Goal: Transaction & Acquisition: Purchase product/service

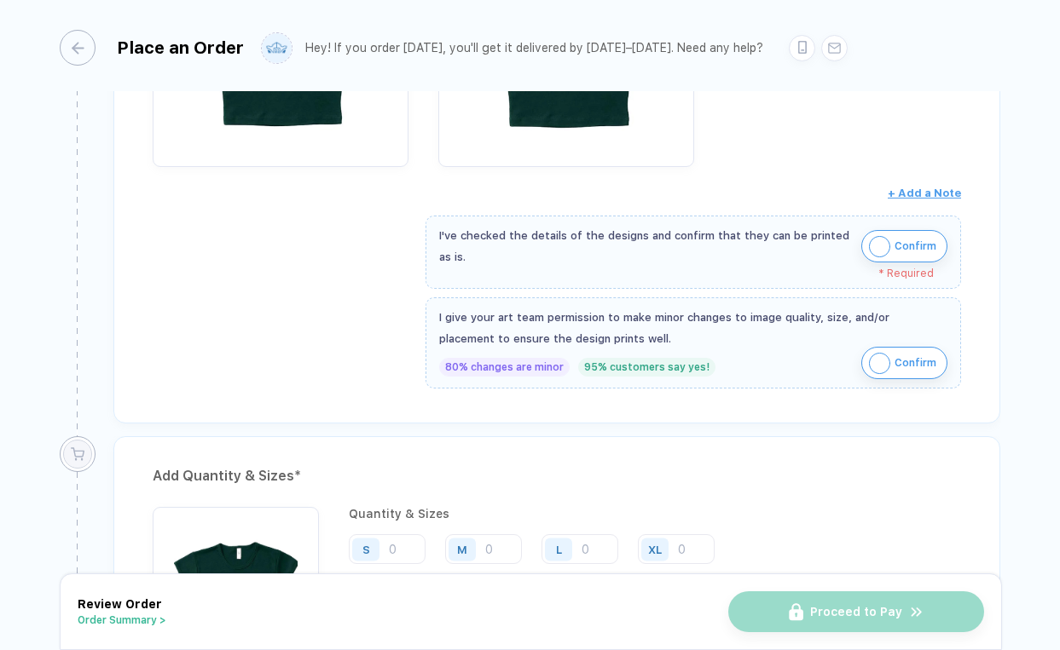
scroll to position [558, 0]
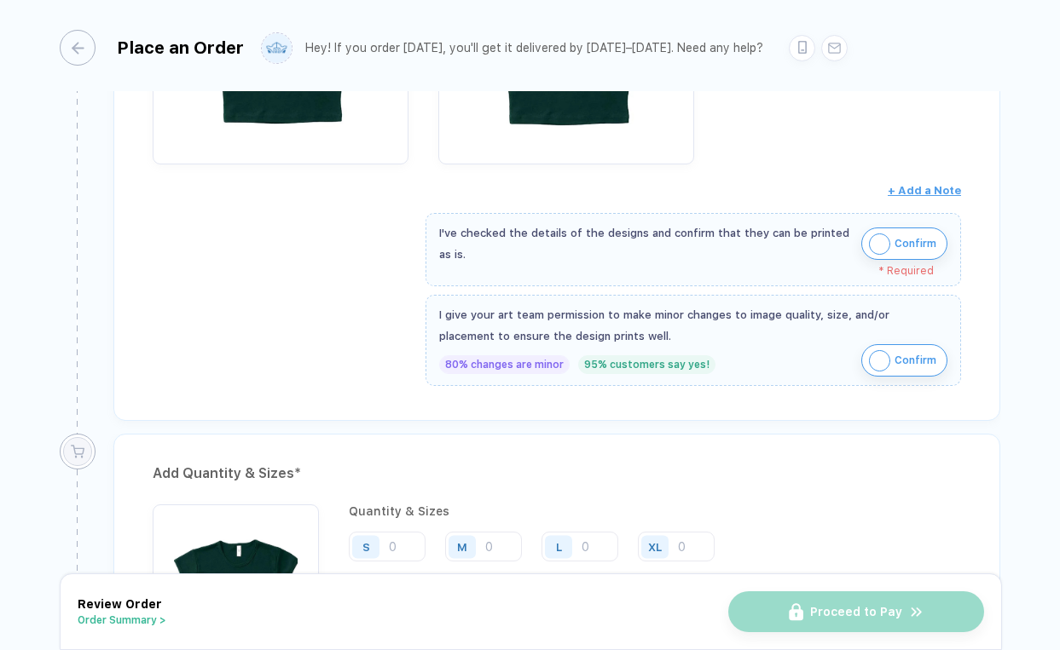
click at [869, 250] on img "button" at bounding box center [879, 244] width 21 height 21
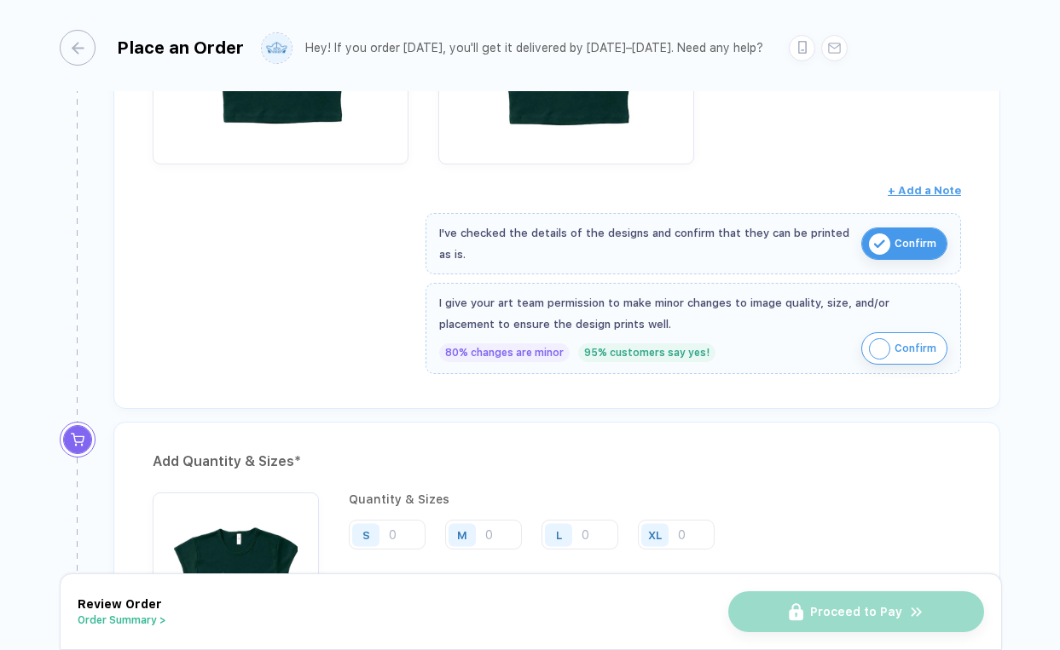
click at [873, 338] on img "button" at bounding box center [879, 348] width 21 height 21
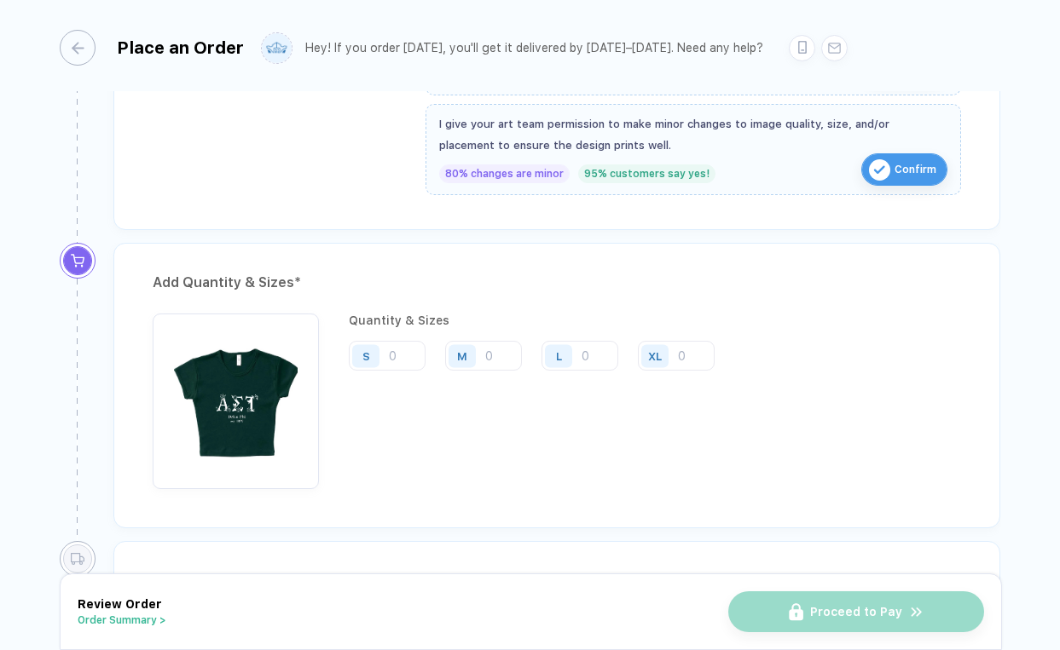
scroll to position [740, 0]
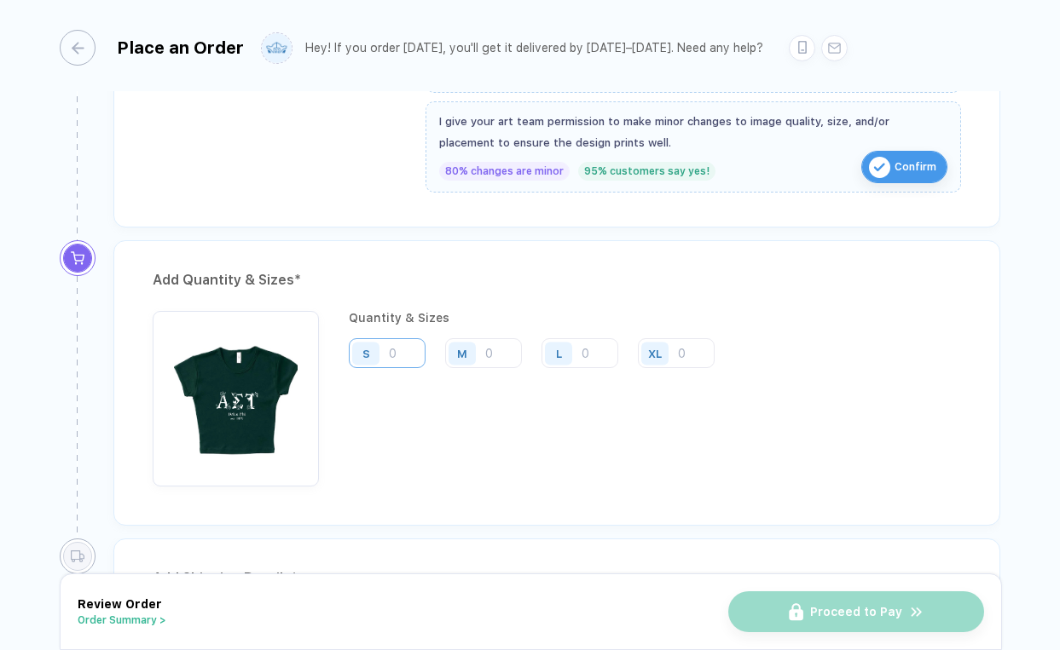
click at [405, 344] on input "number" at bounding box center [387, 353] width 77 height 30
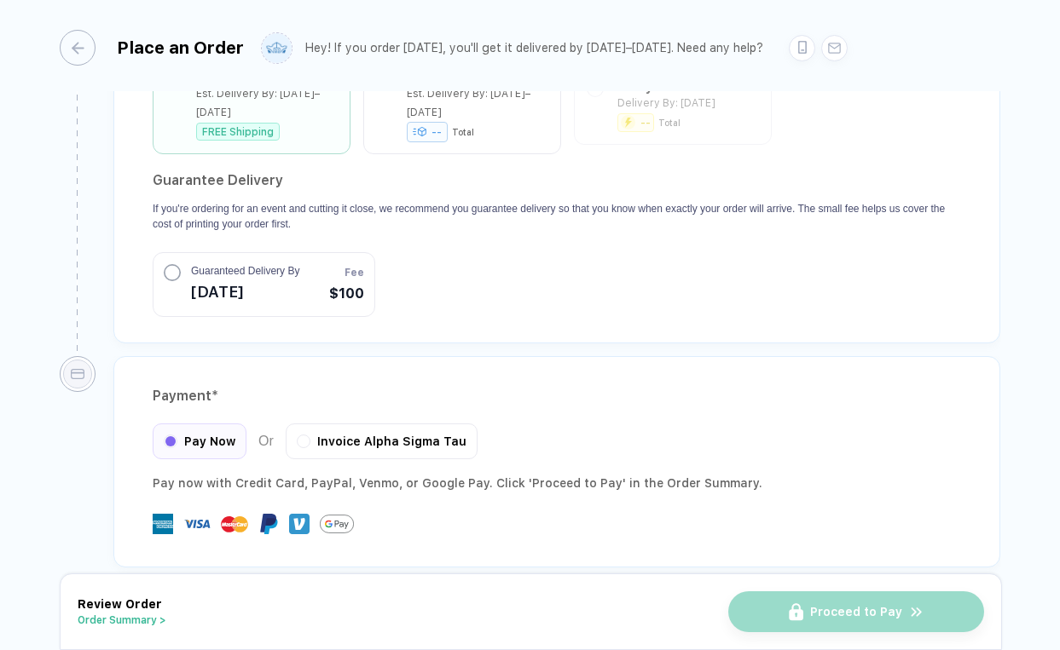
scroll to position [1613, 0]
click at [130, 621] on button "Order Summary >" at bounding box center [122, 621] width 89 height 12
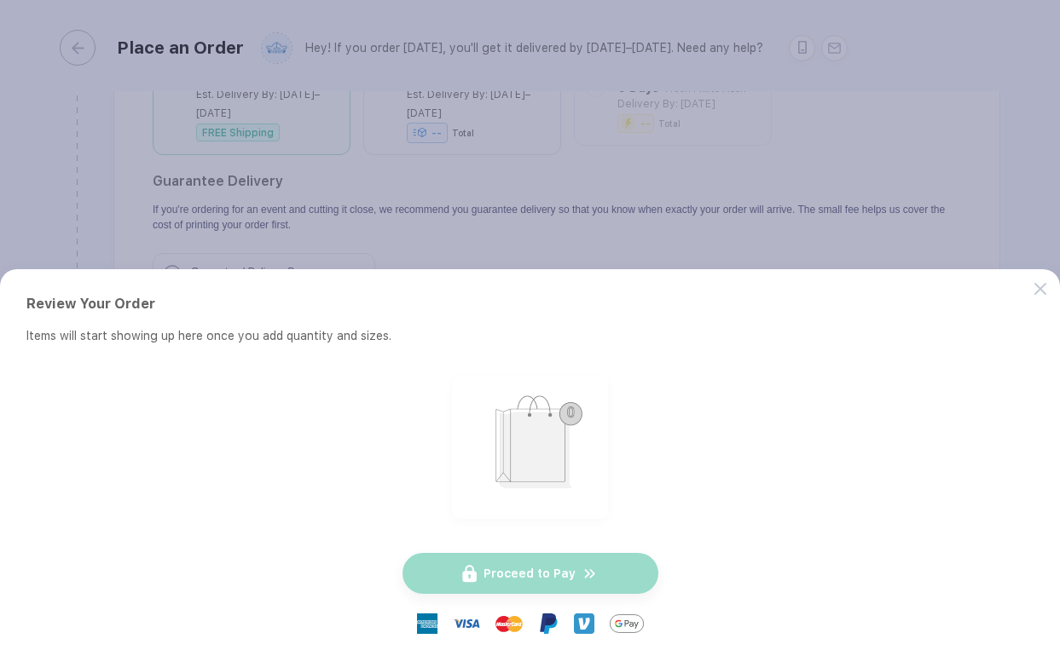
click at [183, 234] on button "button" at bounding box center [530, 325] width 1060 height 650
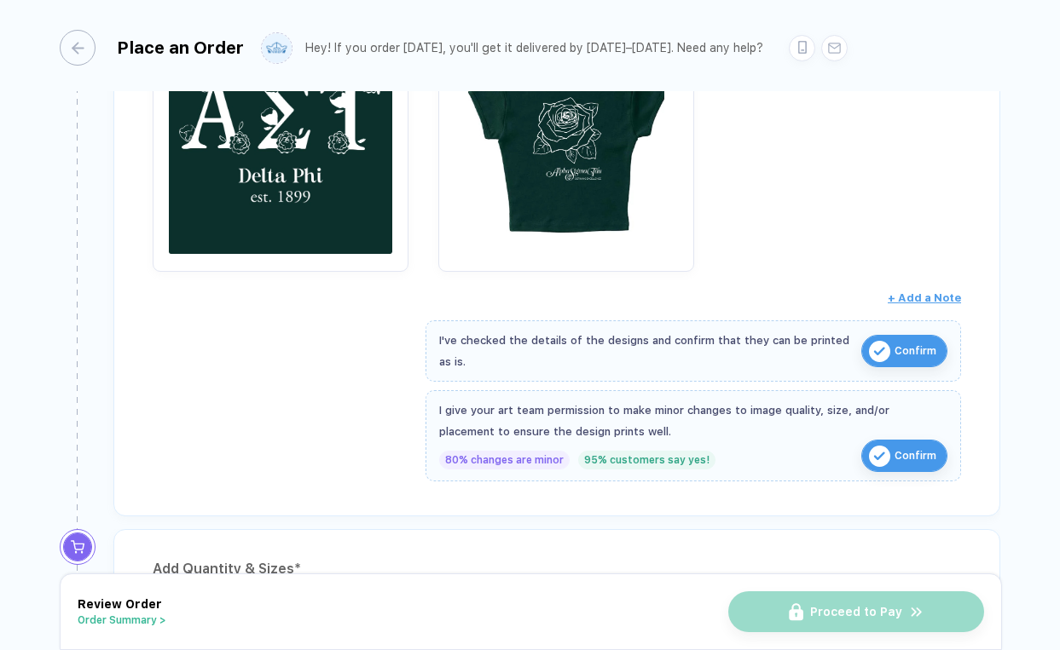
scroll to position [846, 0]
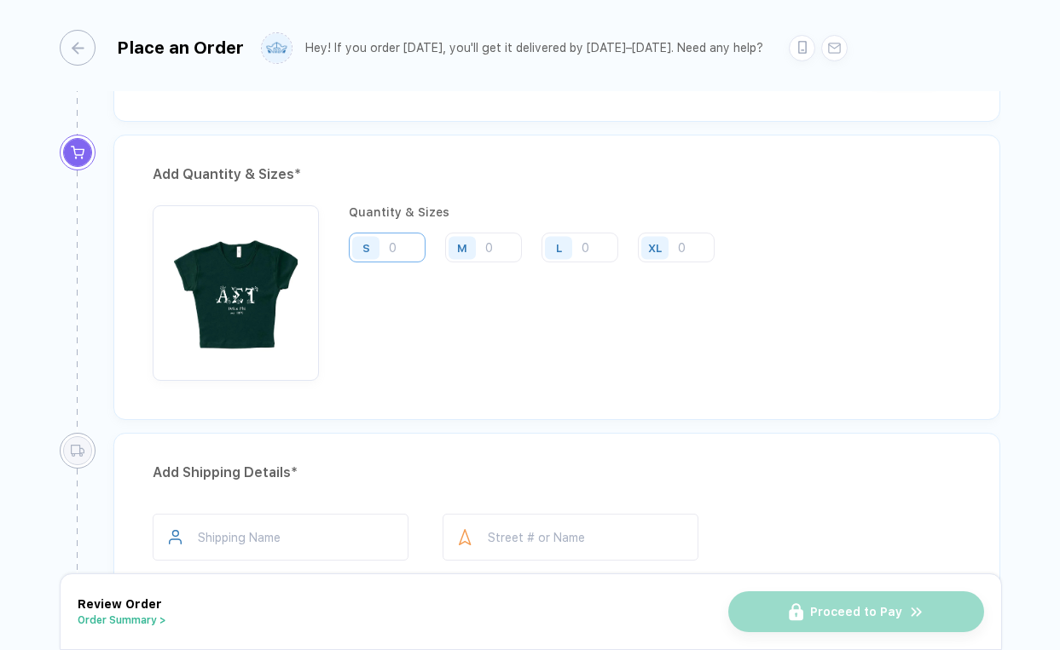
click at [400, 240] on input "number" at bounding box center [387, 248] width 77 height 30
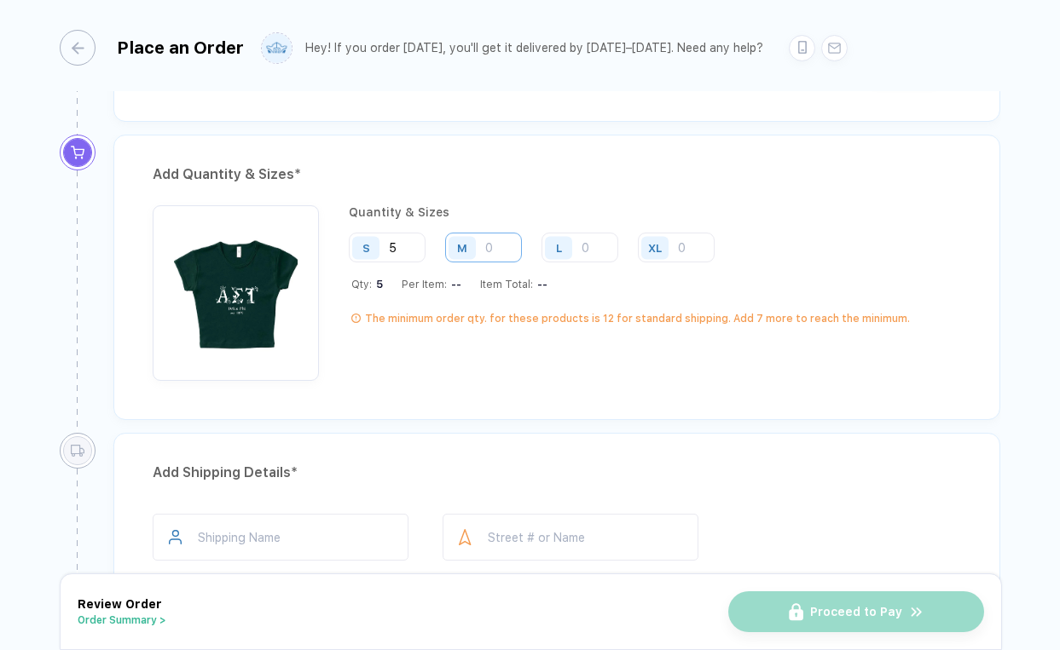
type input "5"
click at [505, 245] on input "number" at bounding box center [483, 248] width 77 height 30
type input "5"
click at [580, 235] on div "L" at bounding box center [560, 248] width 39 height 30
click at [584, 240] on input "number" at bounding box center [579, 248] width 77 height 30
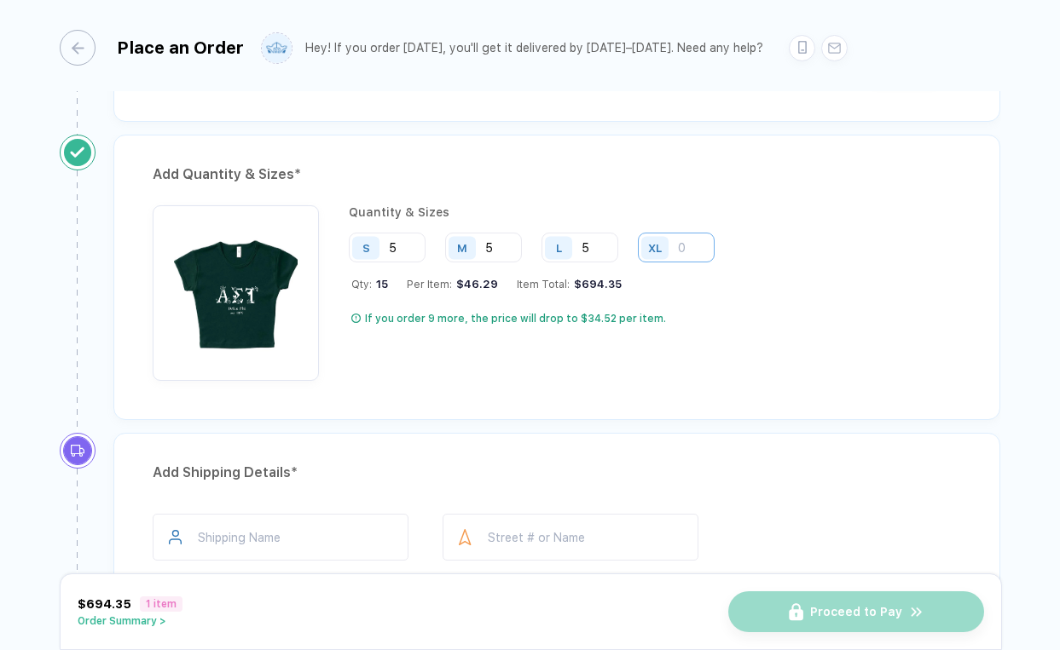
type input "5"
click at [686, 243] on input "number" at bounding box center [676, 248] width 77 height 30
type input "5"
click at [690, 291] on div "Quantity & Sizes S 5 M 5 L 5 XL 5 Qty: 20 Per Item: $42.11 Item Total: $842.20 …" at bounding box center [538, 293] width 378 height 176
click at [497, 241] on input "5" at bounding box center [483, 248] width 77 height 30
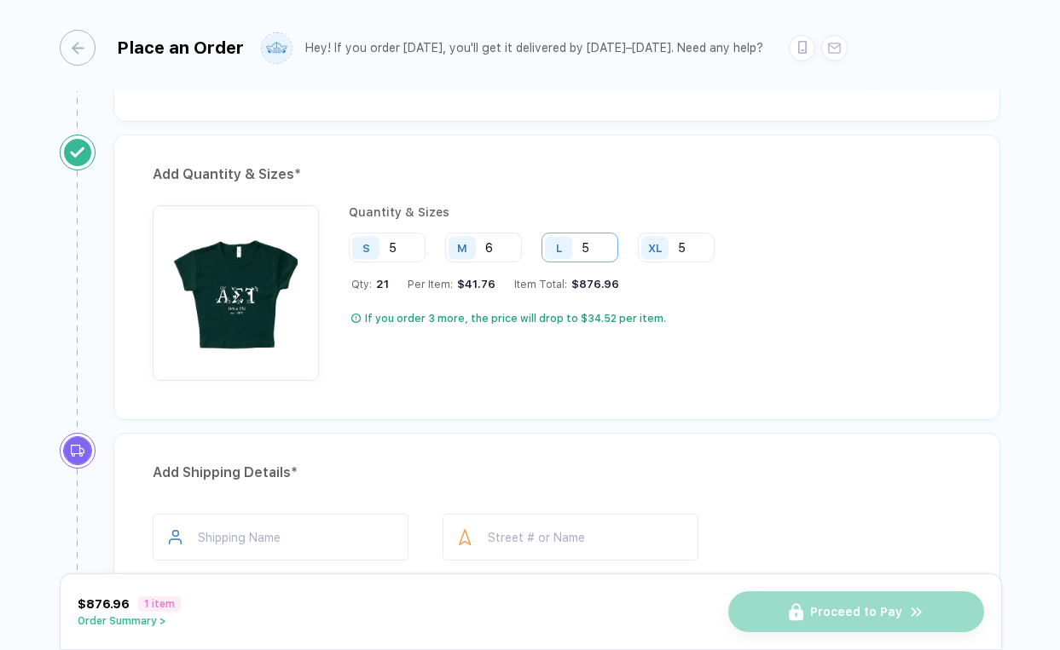
type input "6"
click at [594, 243] on input "5" at bounding box center [579, 248] width 77 height 30
type input "6"
click at [494, 240] on input "6" at bounding box center [483, 248] width 77 height 30
type input "7"
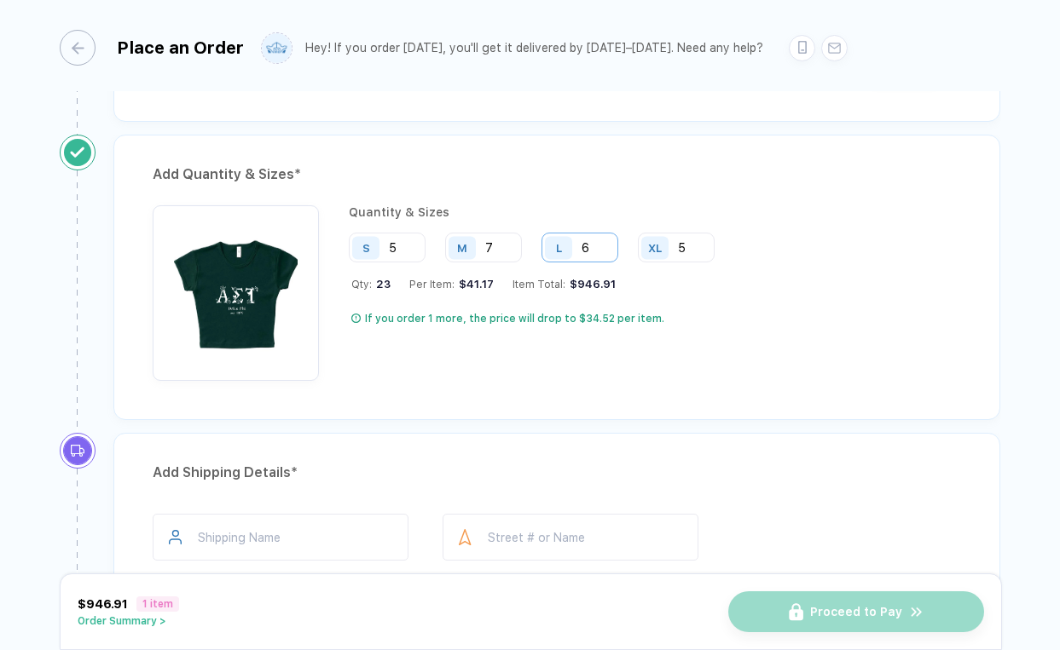
click at [597, 240] on input "6" at bounding box center [579, 248] width 77 height 30
click at [404, 244] on input "5" at bounding box center [387, 248] width 77 height 30
type input "6"
click at [598, 241] on input "6" at bounding box center [579, 248] width 77 height 30
type input "8"
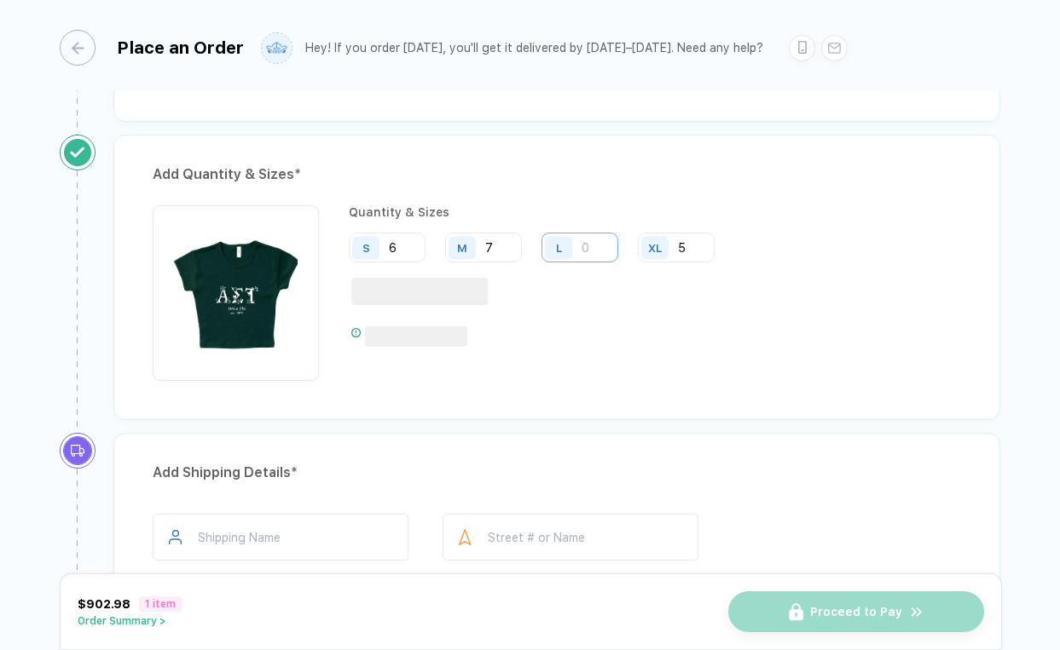
type input "6"
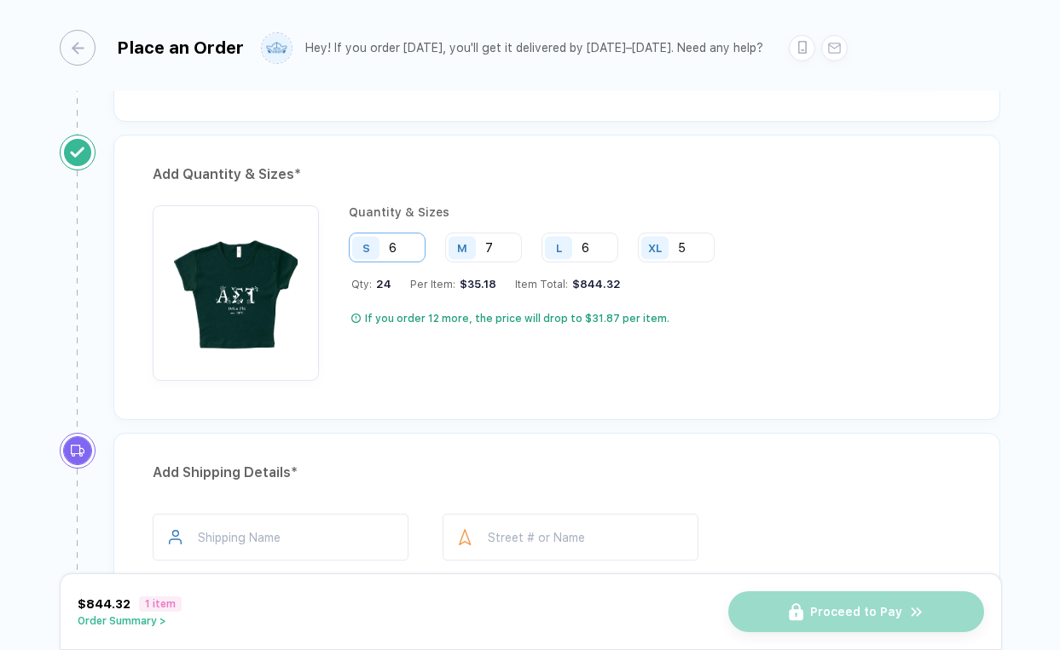
click at [401, 243] on input "6" at bounding box center [387, 248] width 77 height 30
click at [690, 312] on div "If you order 12 more, the price will drop to $31.87 per item." at bounding box center [539, 319] width 376 height 14
click at [588, 245] on input "6" at bounding box center [579, 248] width 77 height 30
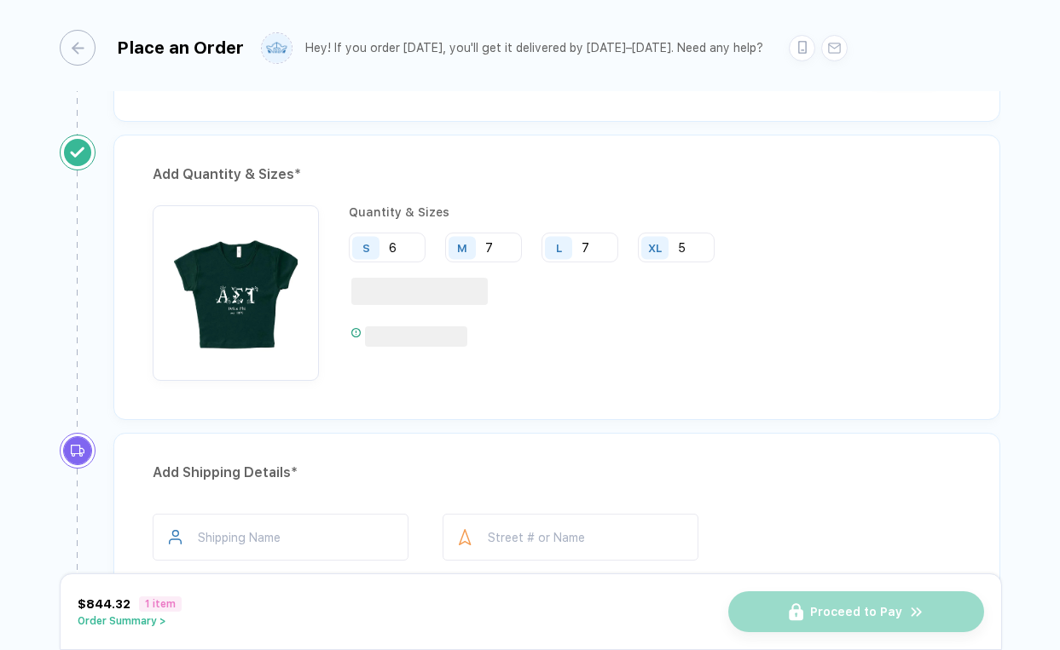
type input "7"
click at [648, 278] on div at bounding box center [539, 291] width 376 height 27
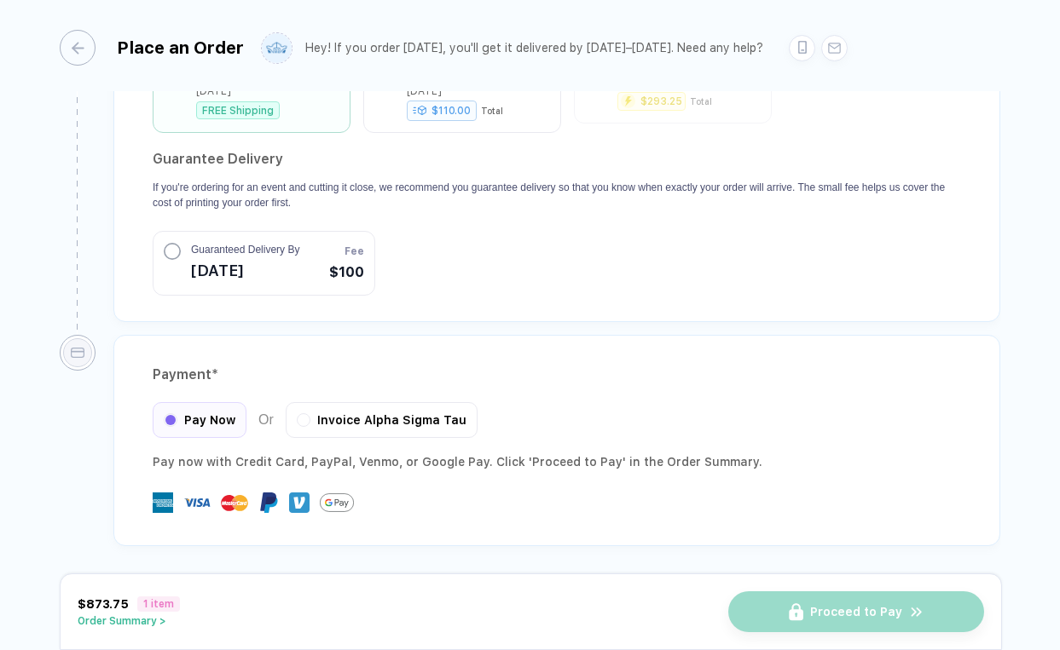
scroll to position [1613, 0]
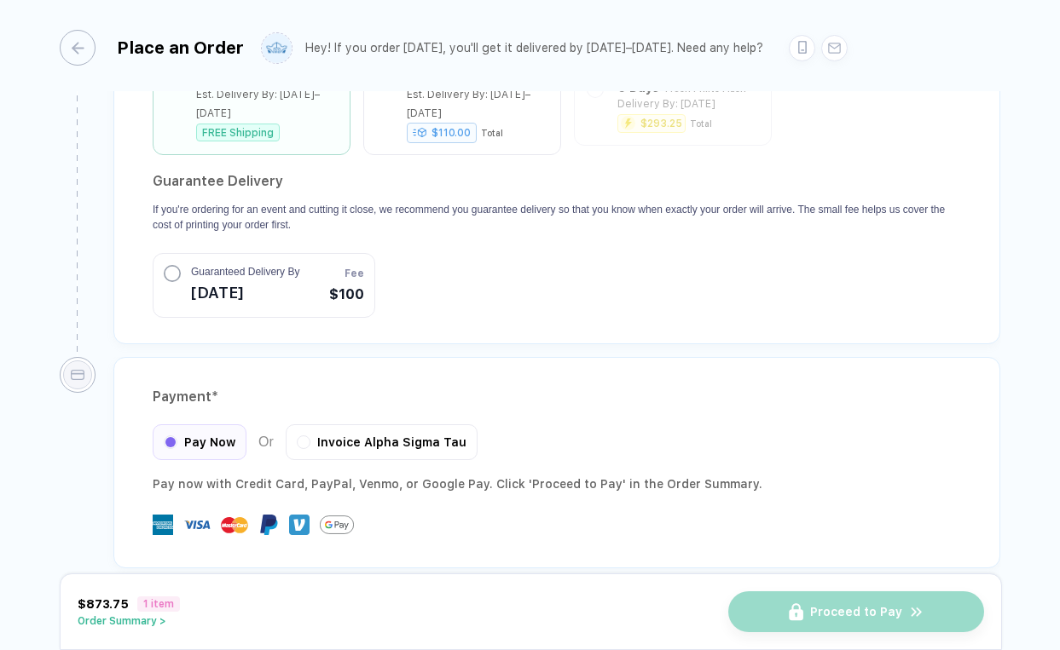
click at [153, 621] on button "Order Summary >" at bounding box center [129, 621] width 102 height 12
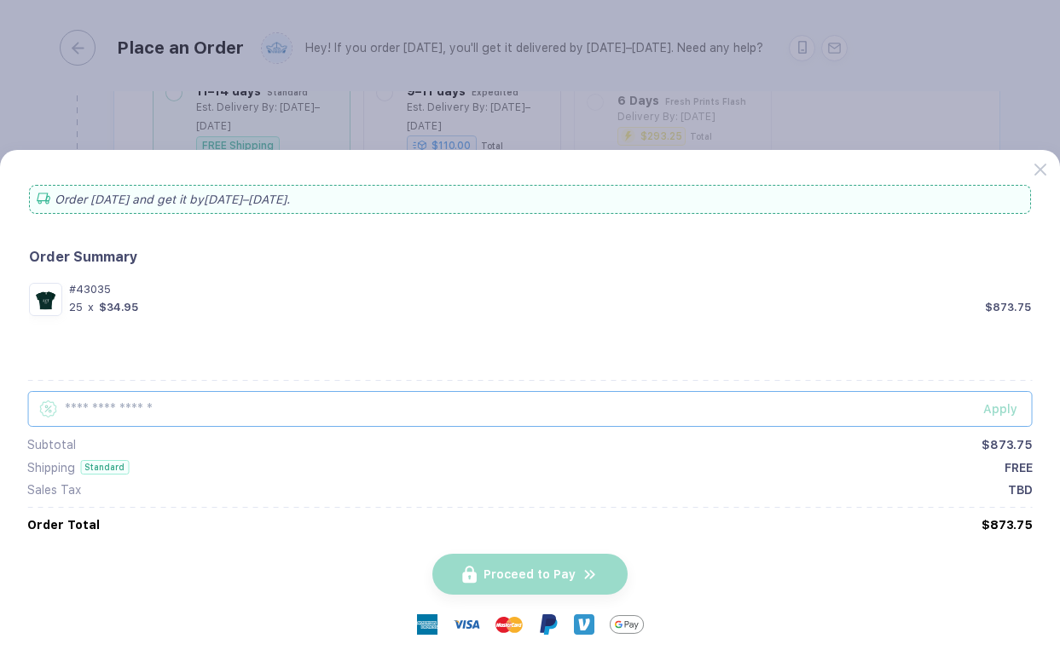
click at [164, 409] on input "text" at bounding box center [529, 409] width 1005 height 36
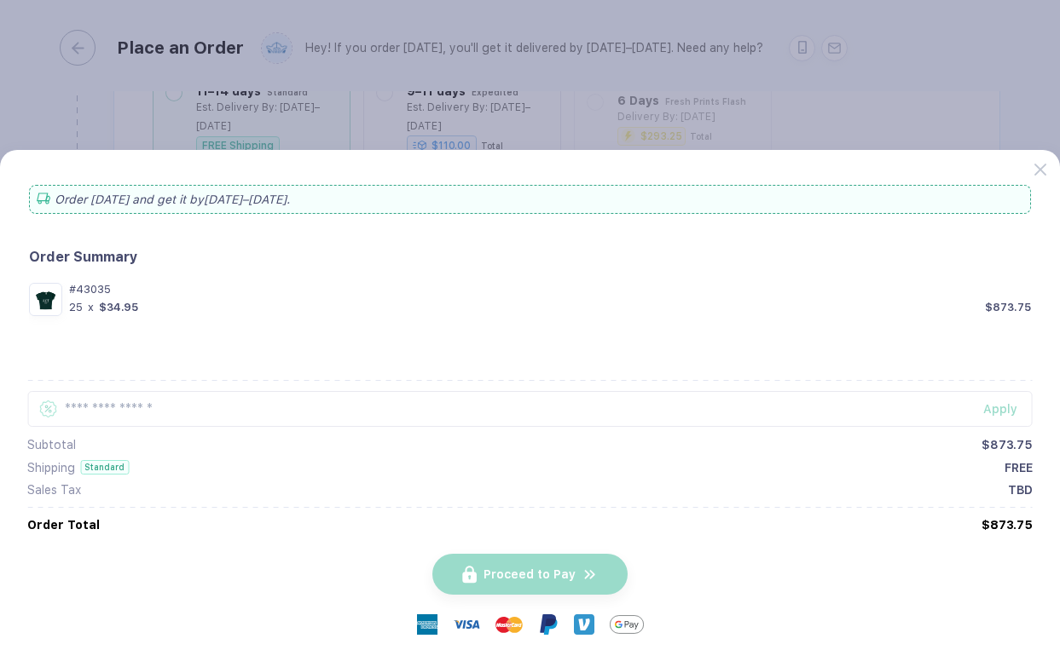
click at [179, 534] on div "Proceed to Pay" at bounding box center [530, 592] width 1060 height 118
drag, startPoint x: 981, startPoint y: 149, endPoint x: 980, endPoint y: 193, distance: 43.5
click at [1059, 0] on div "Order [DATE] and get it by [DATE]–[DATE] . Order Summary #[PHONE_NUMBER] $34.95…" at bounding box center [1060, 0] width 0 height 0
drag, startPoint x: 1014, startPoint y: 159, endPoint x: 1014, endPoint y: 217, distance: 58.8
click at [1014, 217] on div "Order [DATE] and get it by [DATE]–[DATE] . Order Summary #[PHONE_NUMBER] $34.95…" at bounding box center [530, 400] width 1060 height 500
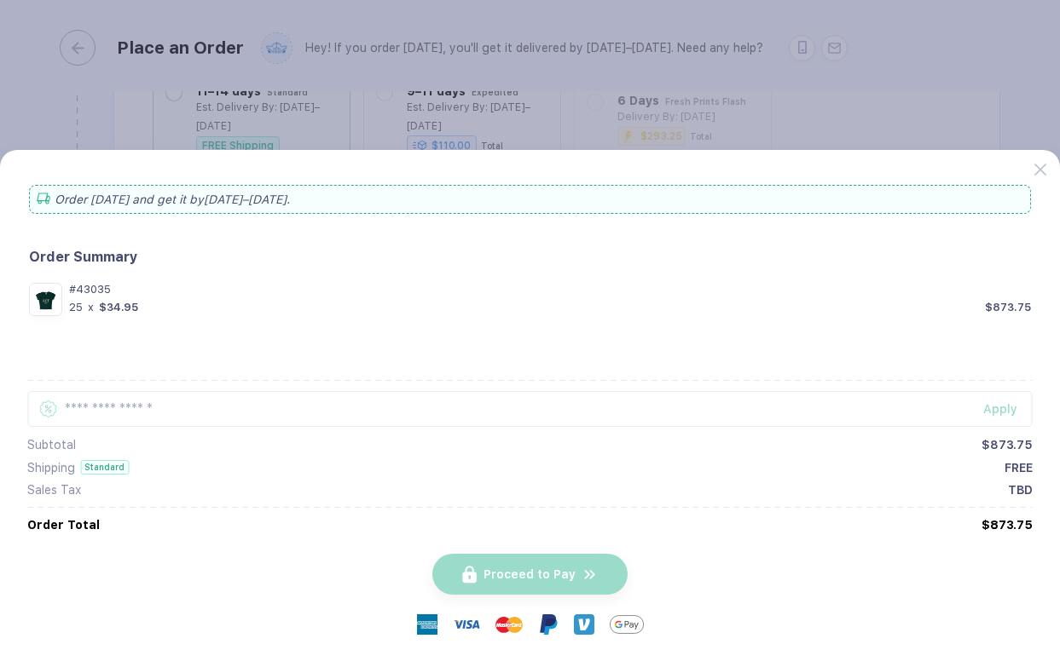
click at [896, 300] on div "#[PHONE_NUMBER] $34.95 $873.75" at bounding box center [550, 299] width 962 height 33
click at [831, 95] on button "button" at bounding box center [530, 325] width 1060 height 650
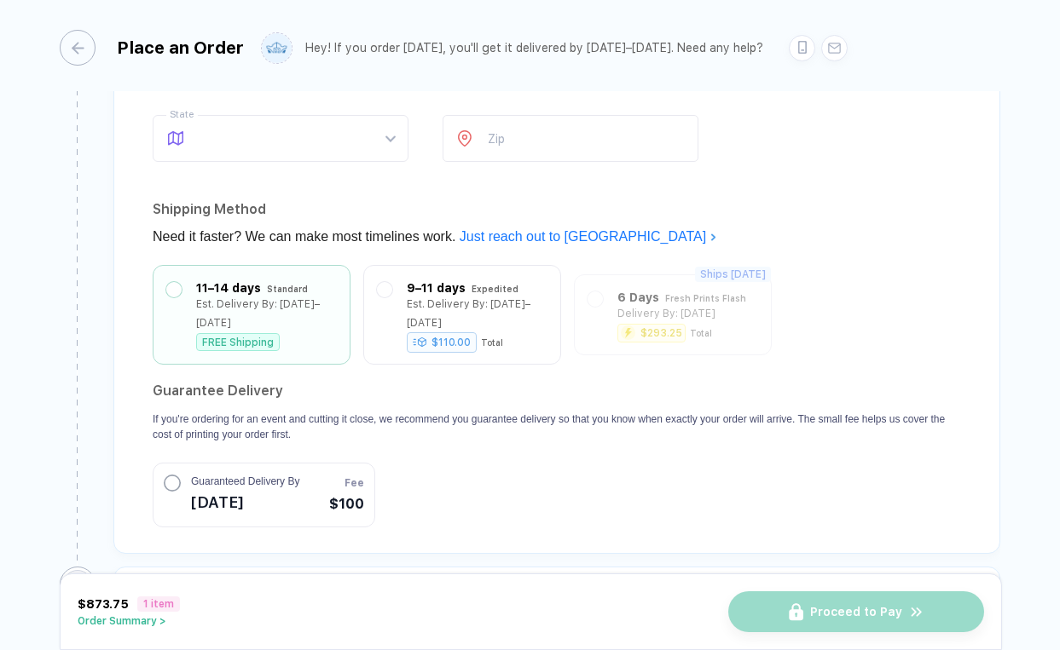
scroll to position [1420, 0]
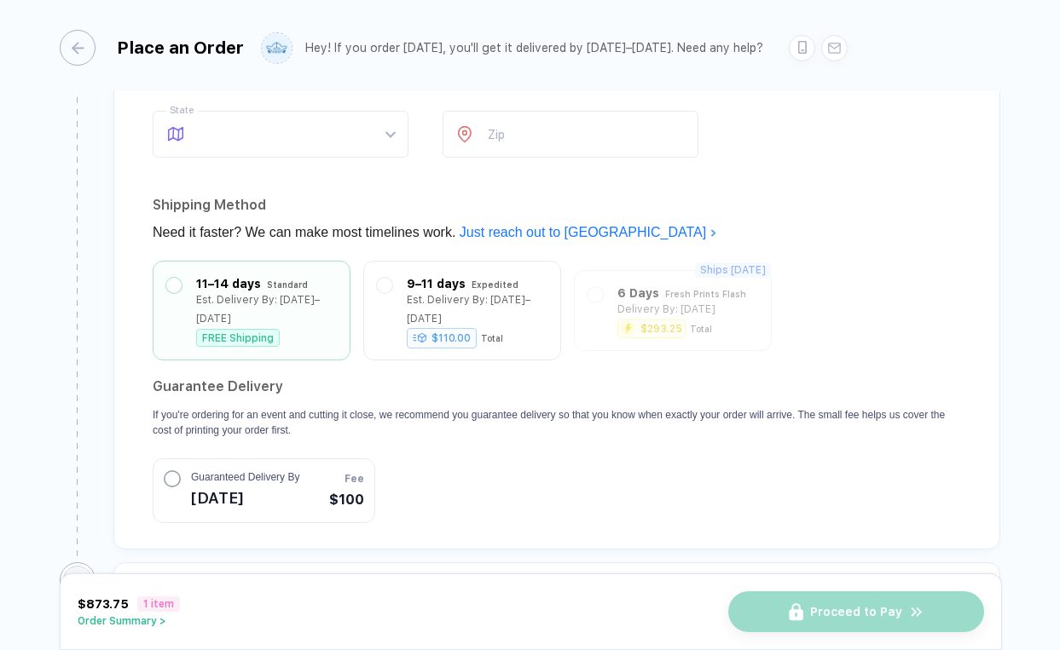
click at [459, 434] on section "Guarantee Delivery If you're ordering for an event and cutting it close, we rec…" at bounding box center [557, 448] width 808 height 150
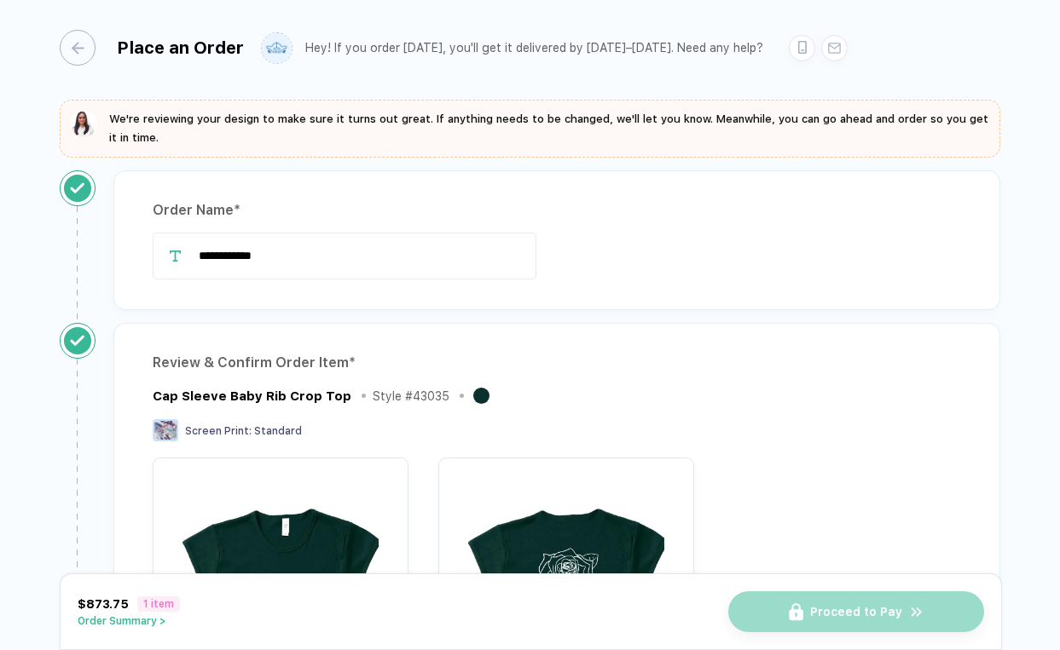
scroll to position [0, 0]
click at [760, 168] on div "**********" at bounding box center [530, 326] width 1060 height 653
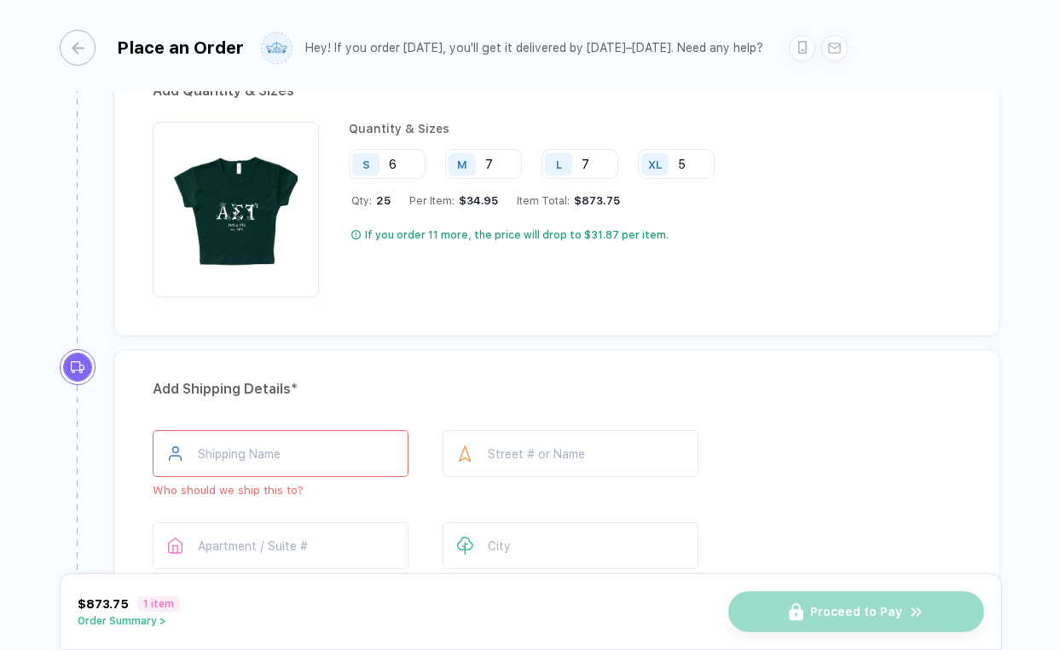
scroll to position [1199, 0]
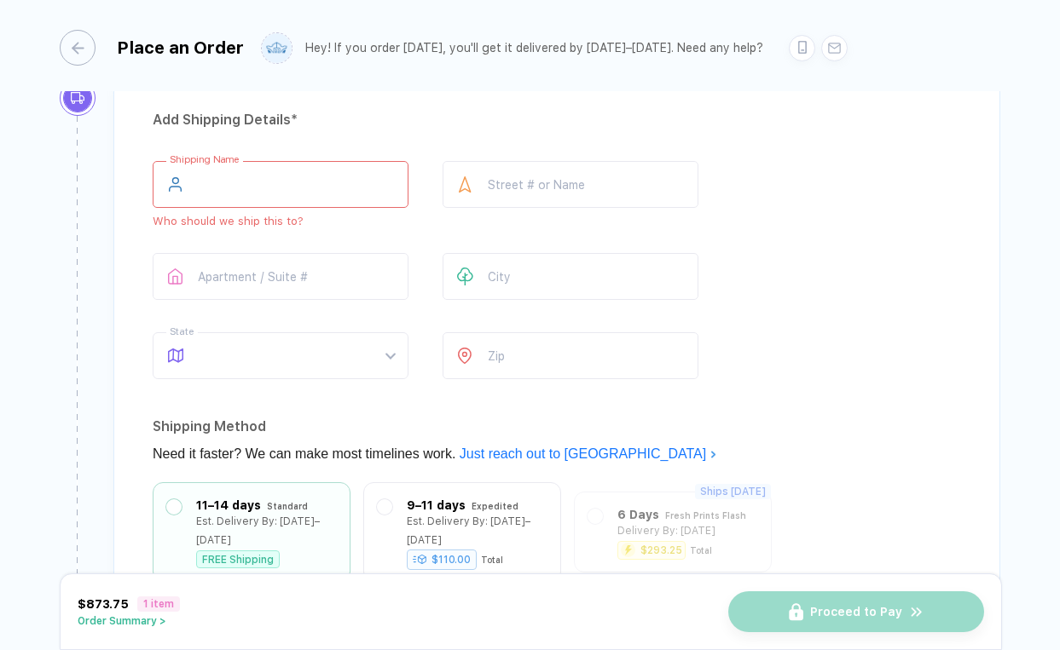
click at [295, 161] on input "text" at bounding box center [281, 184] width 256 height 47
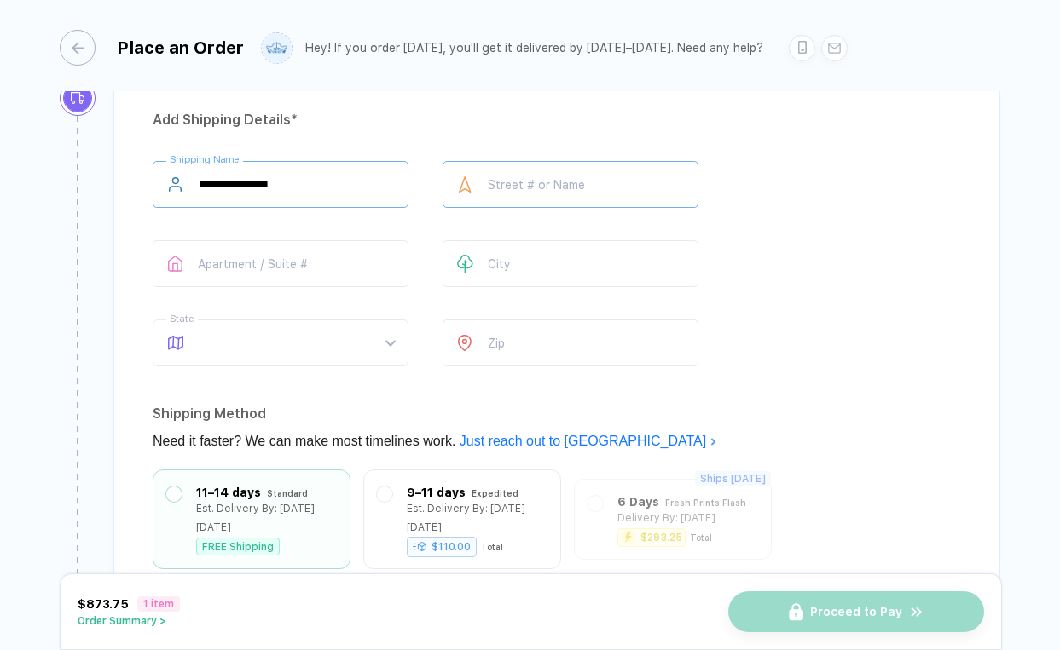
type input "**********"
type input "*****"
click at [297, 340] on span at bounding box center [297, 343] width 196 height 45
type input "********"
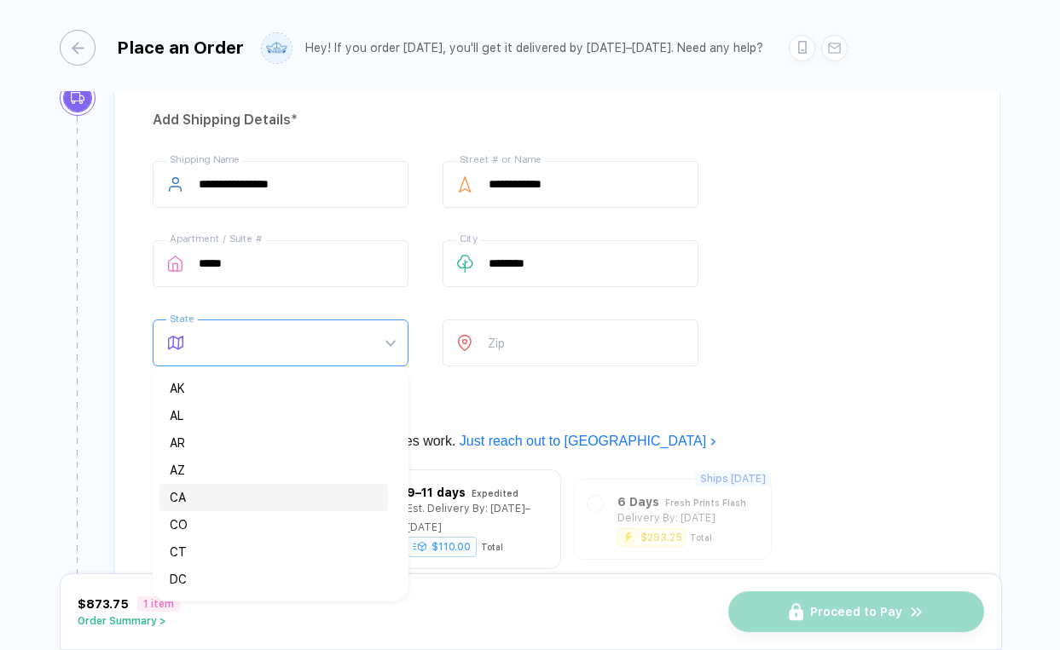
click at [232, 493] on div "CA" at bounding box center [274, 497] width 208 height 19
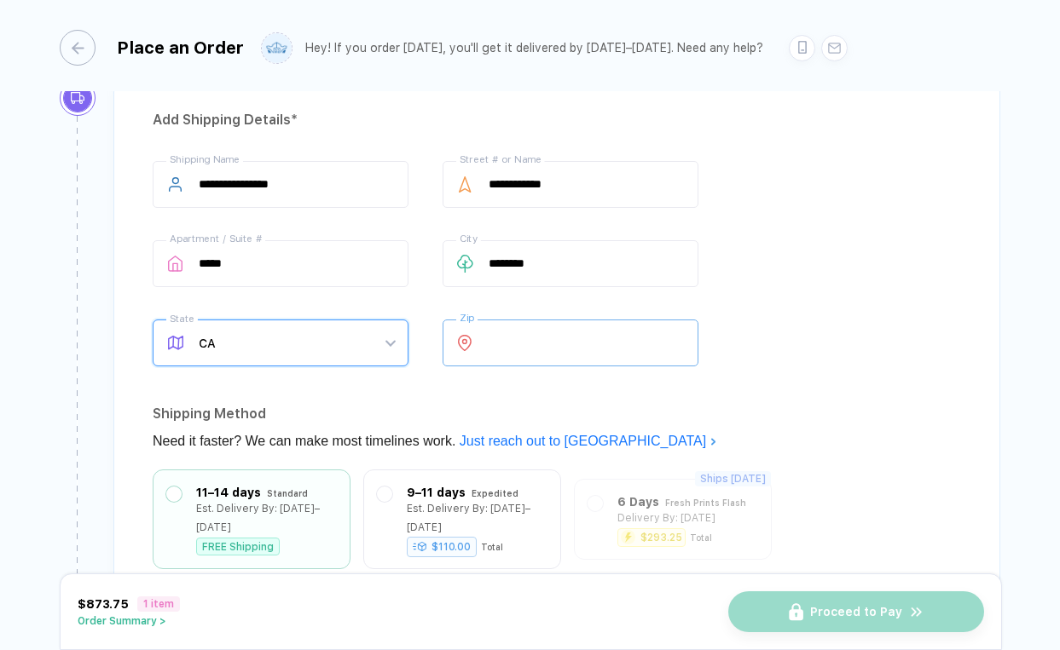
click at [507, 335] on input "number" at bounding box center [570, 343] width 256 height 47
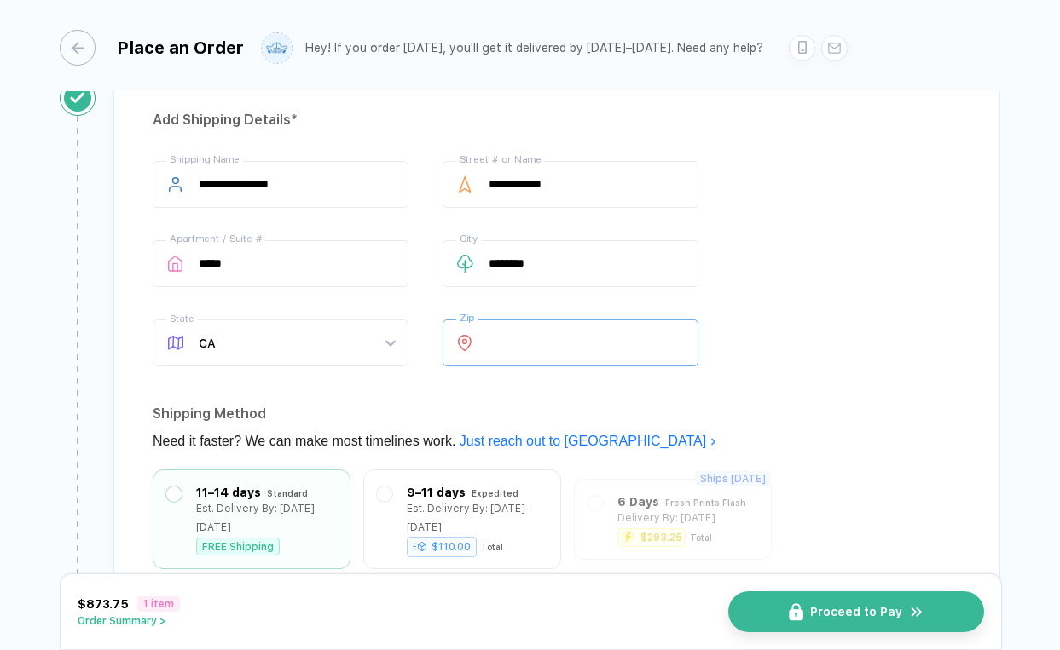
type input "*****"
click at [494, 393] on div "**********" at bounding box center [556, 419] width 887 height 679
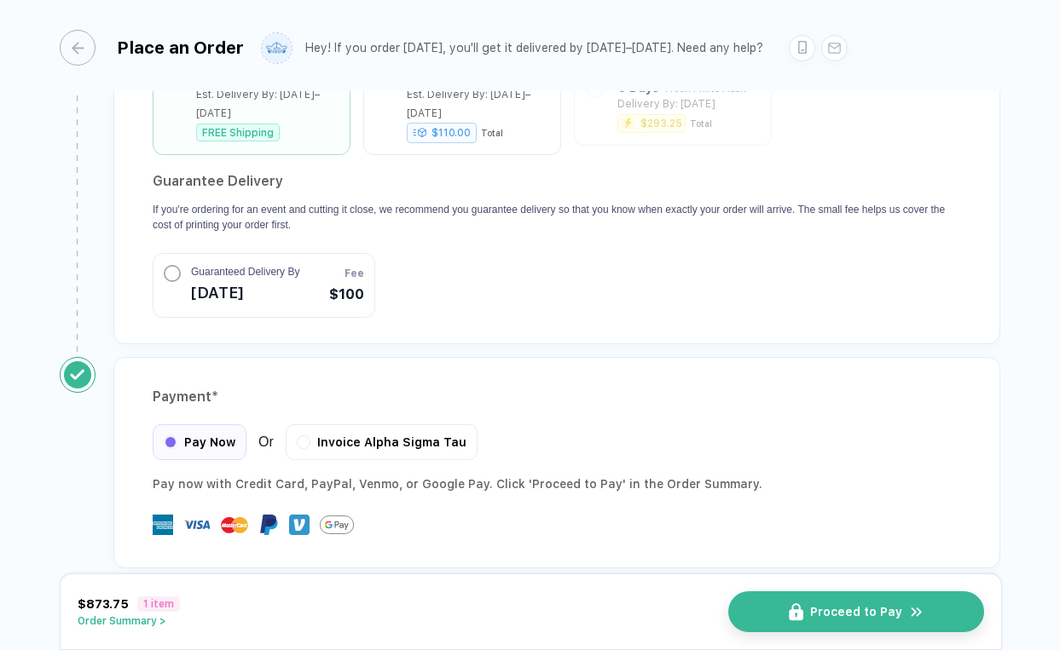
scroll to position [0, 0]
click at [764, 613] on button "Proceed to Pay" at bounding box center [863, 612] width 256 height 41
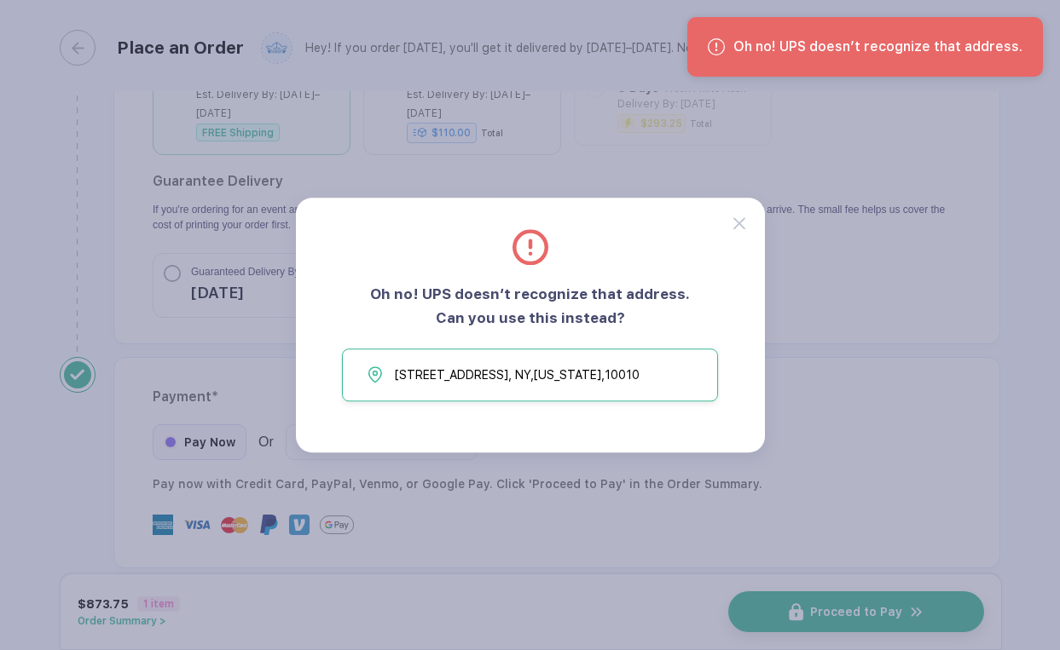
click at [557, 373] on span "[STREET_ADDRESS][US_STATE]" at bounding box center [517, 375] width 245 height 26
type input "**********"
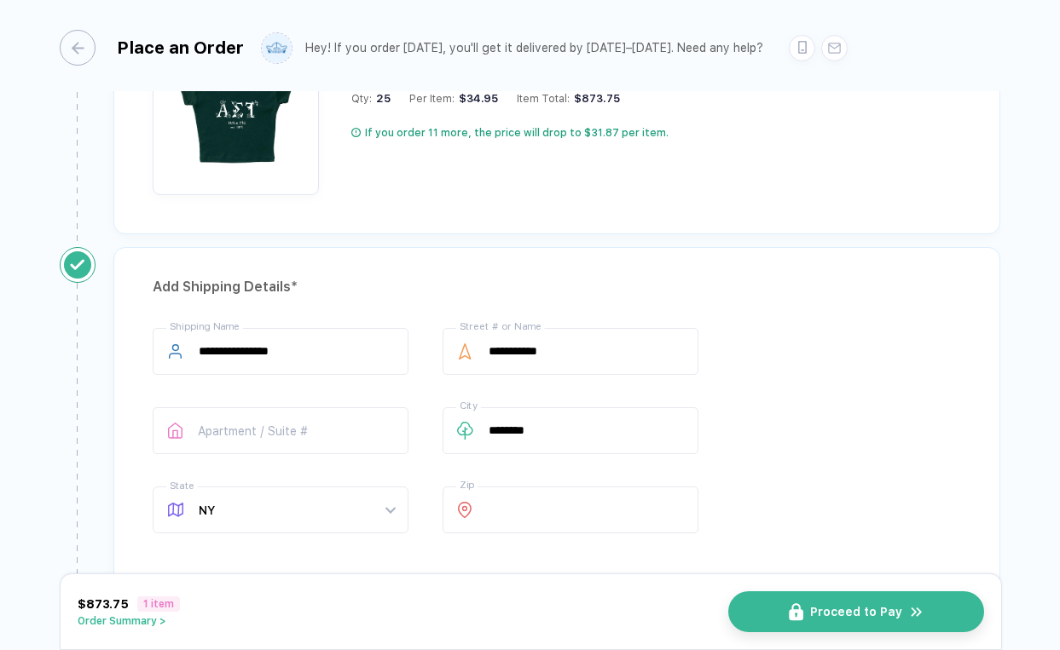
scroll to position [1016, 0]
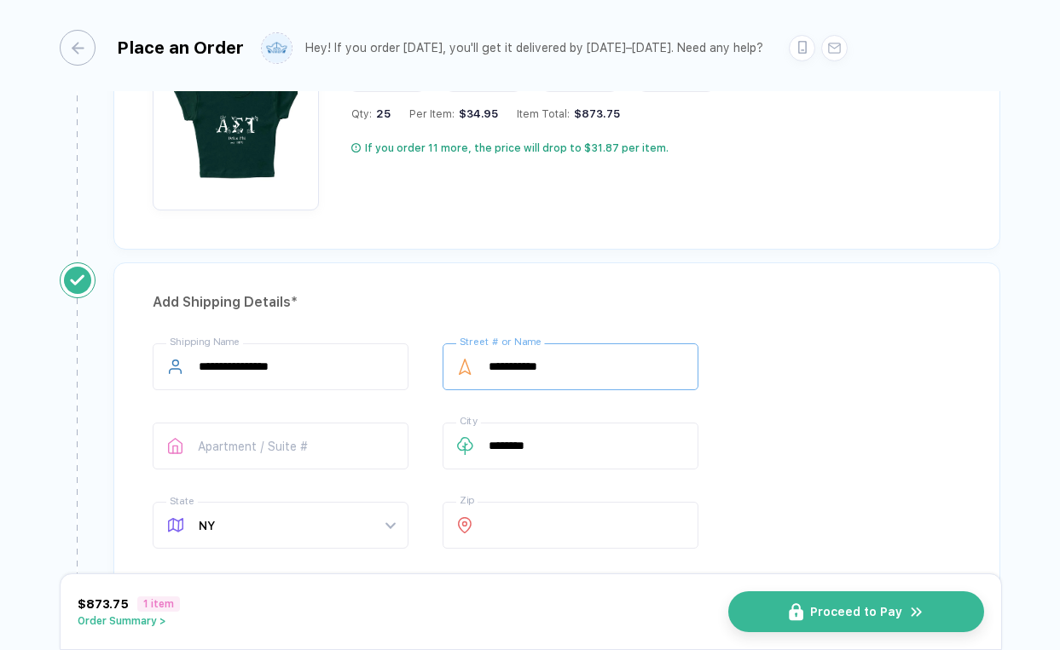
click at [546, 376] on input "**********" at bounding box center [570, 367] width 256 height 47
type input "**********"
click at [786, 389] on div "**********" at bounding box center [557, 450] width 808 height 212
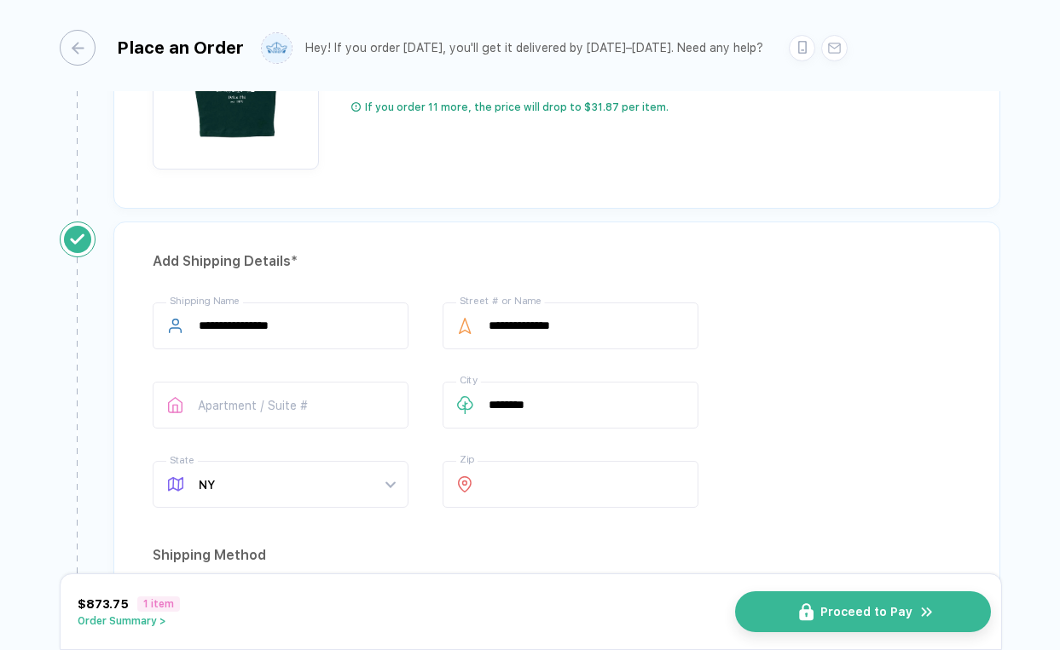
click at [755, 615] on button "Proceed to Pay" at bounding box center [863, 612] width 256 height 41
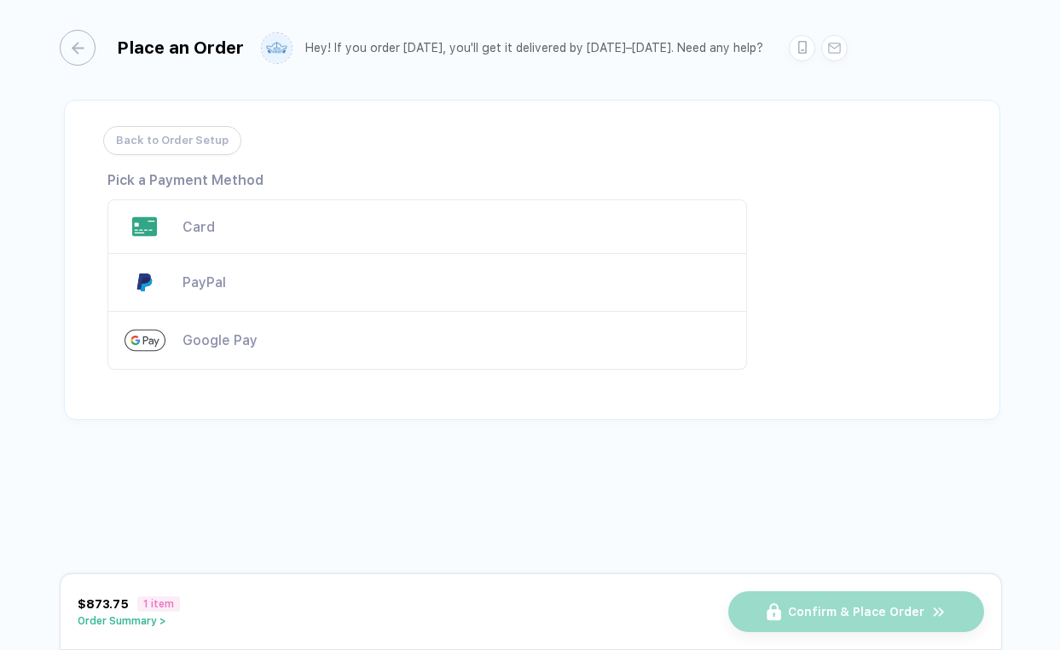
click at [139, 620] on button "Order Summary >" at bounding box center [129, 621] width 102 height 12
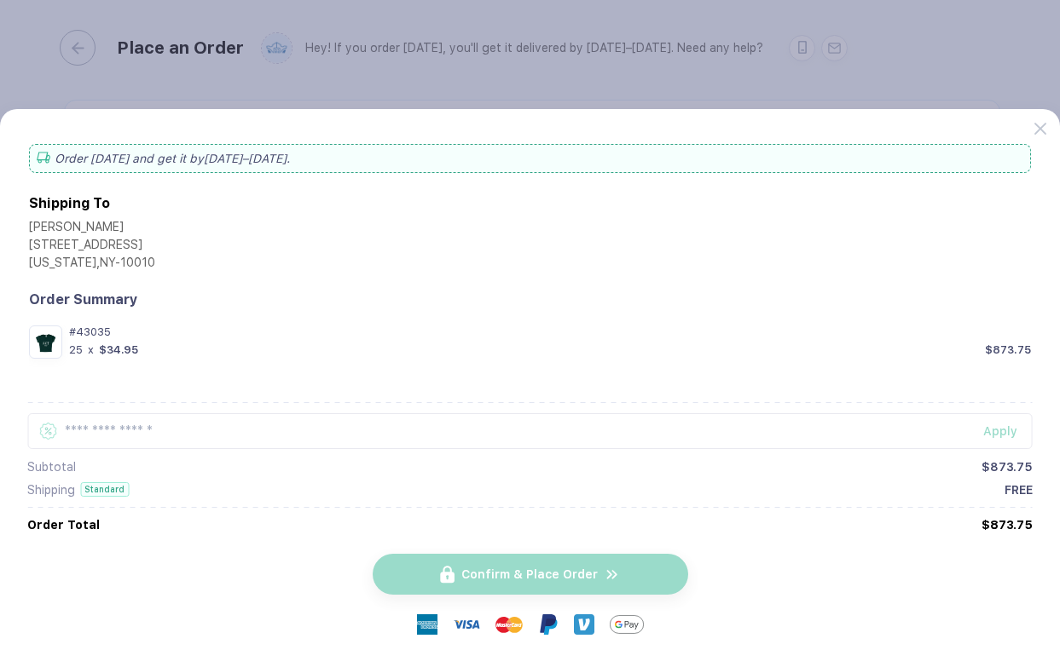
click at [665, 45] on button "button" at bounding box center [530, 325] width 1060 height 650
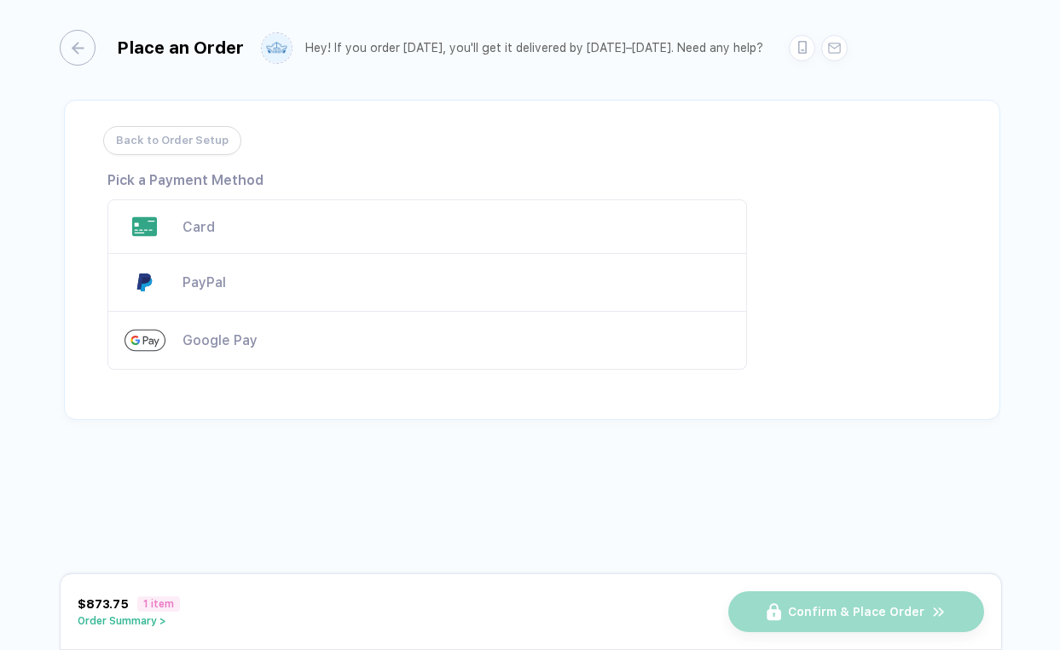
click at [315, 228] on div "Card" at bounding box center [455, 227] width 547 height 16
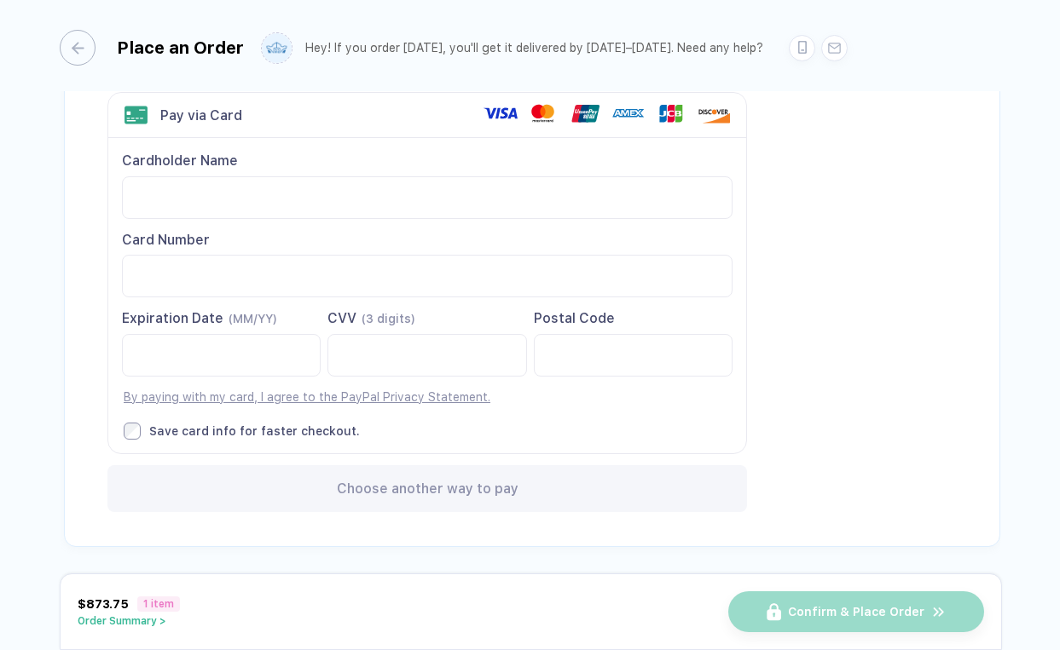
scroll to position [107, 0]
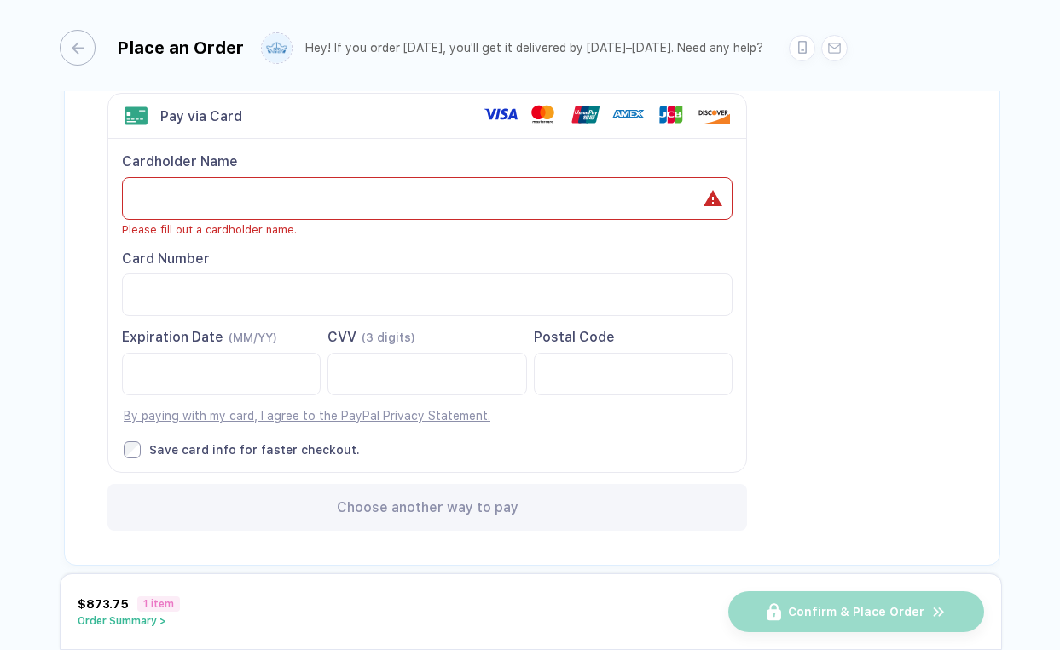
click at [511, 430] on div "Cardholder Name Please fill out a cardholder name. Card Number Expiration Date …" at bounding box center [427, 305] width 638 height 332
click at [69, 50] on icon "button" at bounding box center [69, 48] width 13 height 13
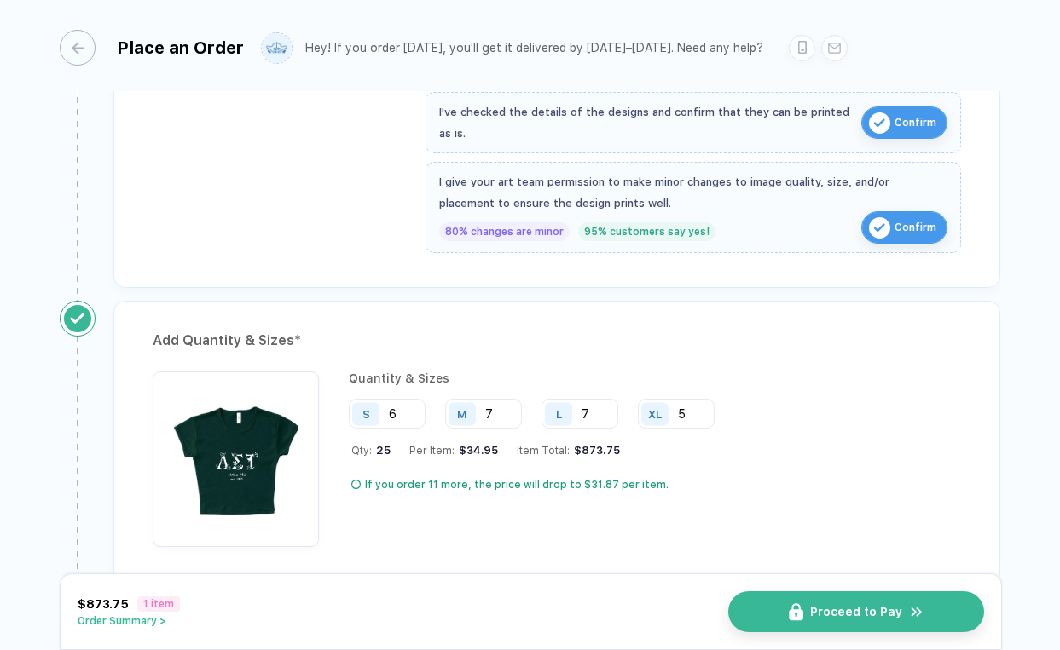
scroll to position [687, 0]
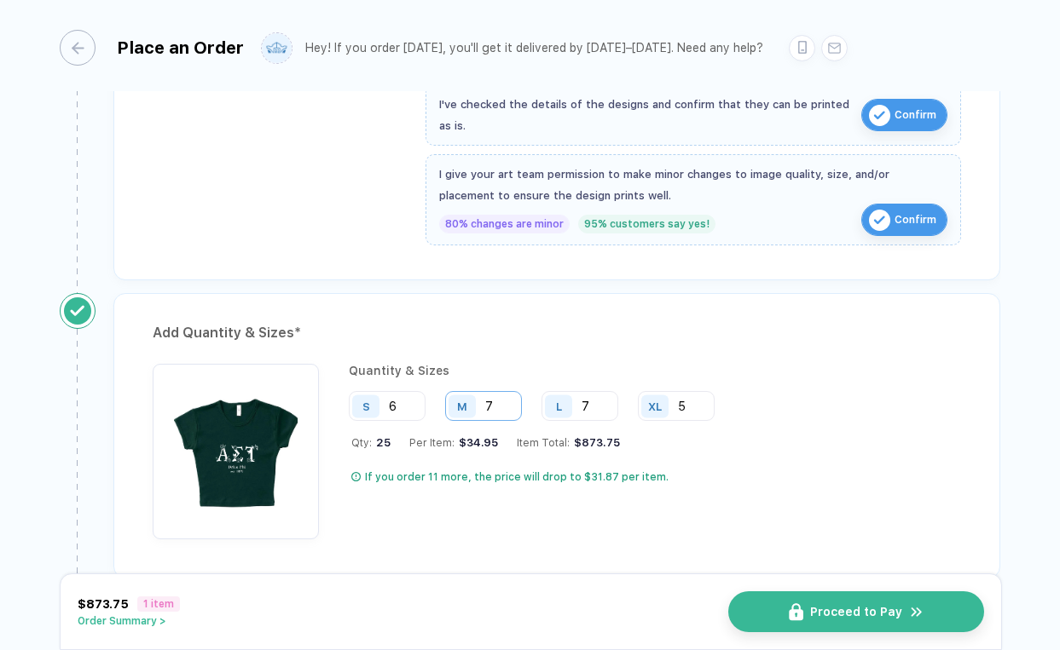
click at [497, 407] on input "7" at bounding box center [483, 406] width 77 height 30
type input "8"
click at [401, 404] on input "6" at bounding box center [387, 406] width 77 height 30
type input "5"
click at [445, 465] on div "Quantity & Sizes S 5 M 8 L 7 XL 5 Qty: 25 Per Item: $34.95 Item Total: $873.75 …" at bounding box center [538, 452] width 378 height 176
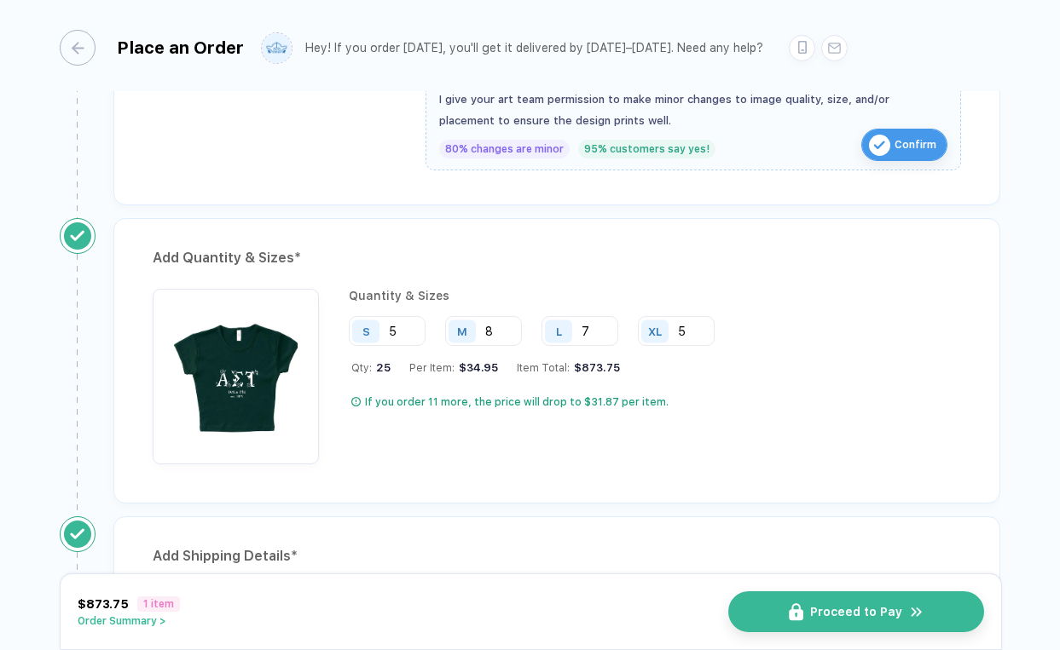
scroll to position [766, 0]
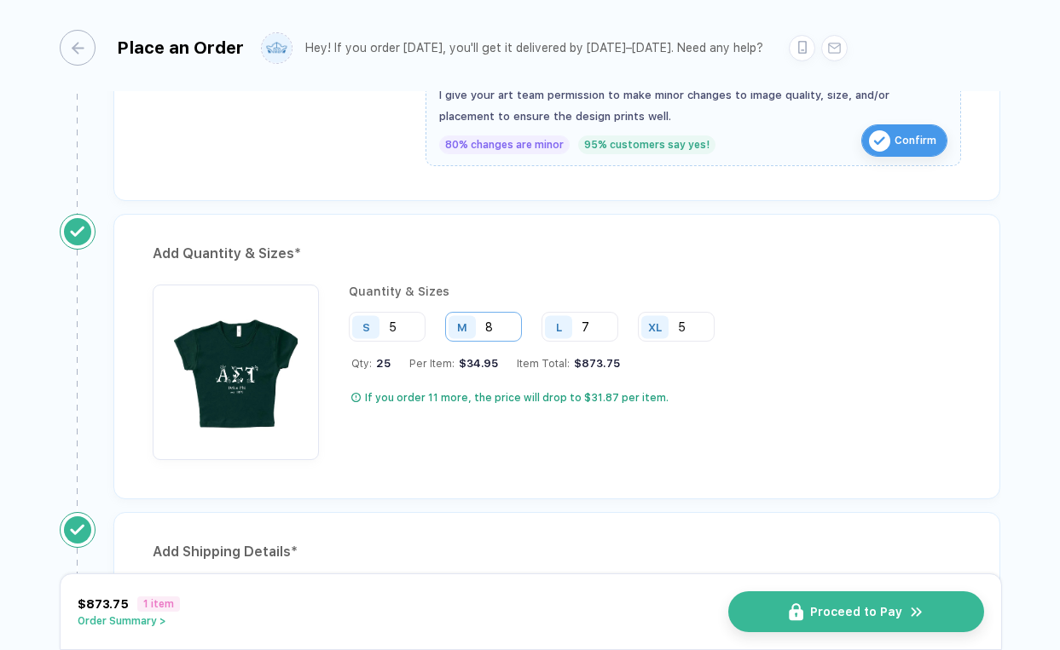
click at [494, 332] on input "8" at bounding box center [483, 327] width 77 height 30
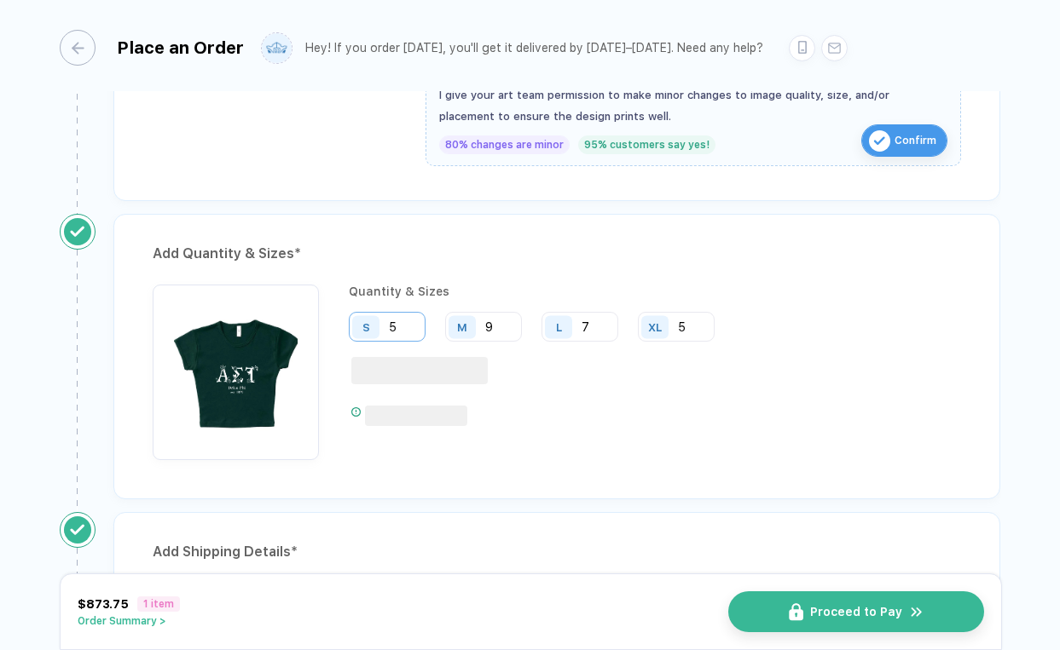
type input "9"
click at [411, 321] on input "5" at bounding box center [387, 327] width 77 height 30
click at [597, 319] on input "7" at bounding box center [579, 327] width 77 height 30
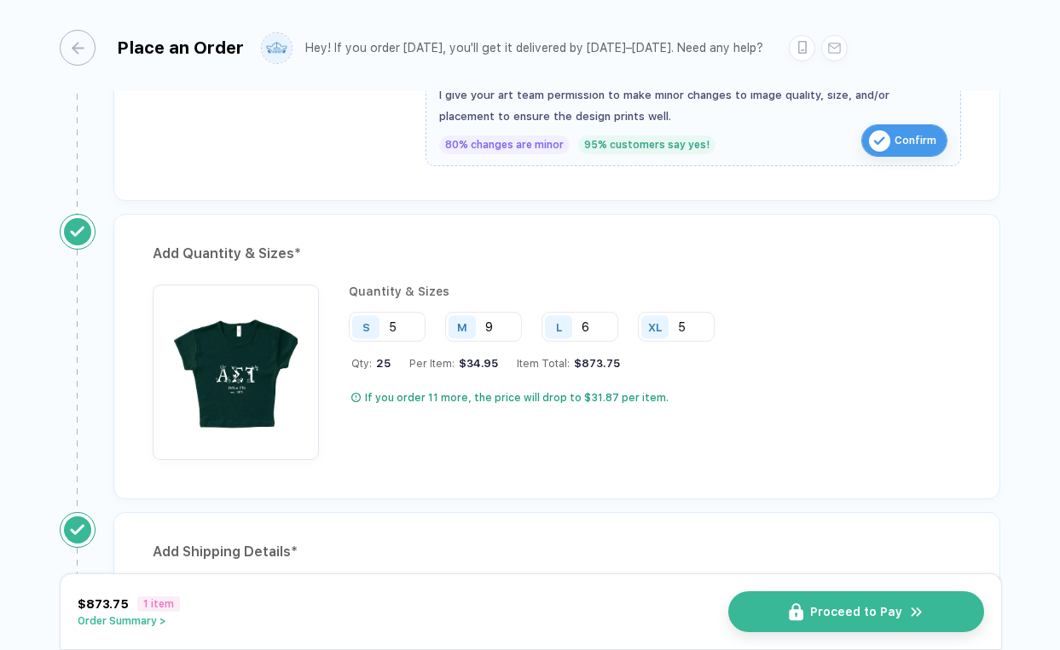
type input "6"
click at [661, 438] on div "Quantity & Sizes S 5 M 9 L 6 XL 5 Qty: 25 Per Item: $34.95 Item Total: $873.75 …" at bounding box center [538, 373] width 378 height 176
click at [703, 328] on input "5" at bounding box center [676, 327] width 77 height 30
type input "3"
click at [594, 326] on input "6" at bounding box center [579, 327] width 77 height 30
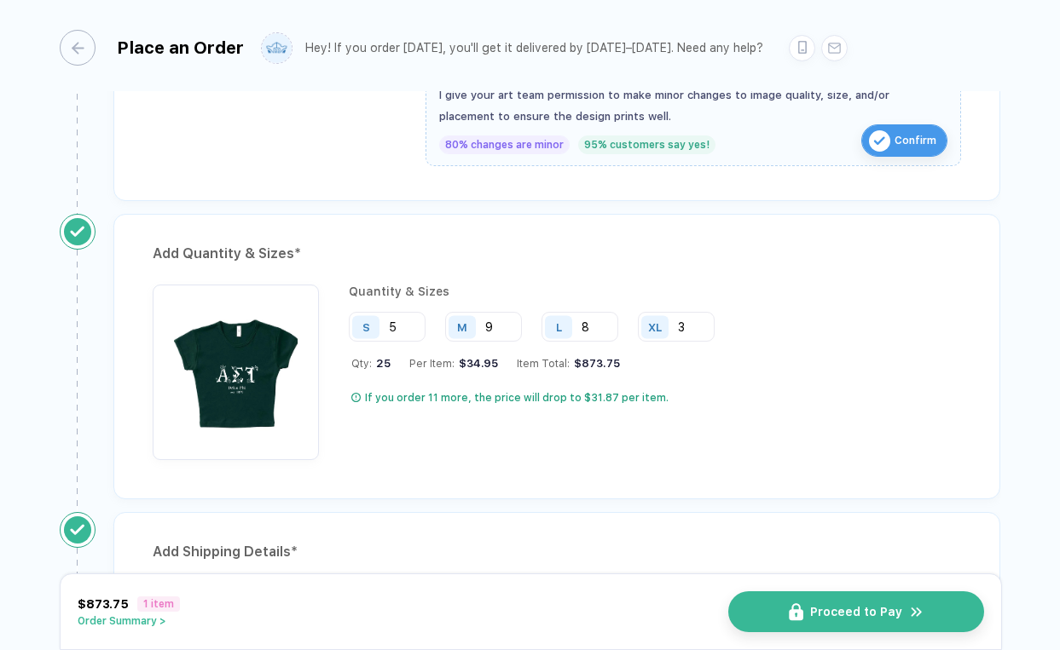
type input "8"
click at [580, 457] on div "Quantity & Sizes S 5 M 9 L 8 XL 3 Qty: 25 Per Item: $34.95 Item Total: $873.75 …" at bounding box center [557, 377] width 808 height 184
click at [405, 326] on input "5" at bounding box center [387, 327] width 77 height 30
type input "6"
click at [590, 329] on input "8" at bounding box center [579, 327] width 77 height 30
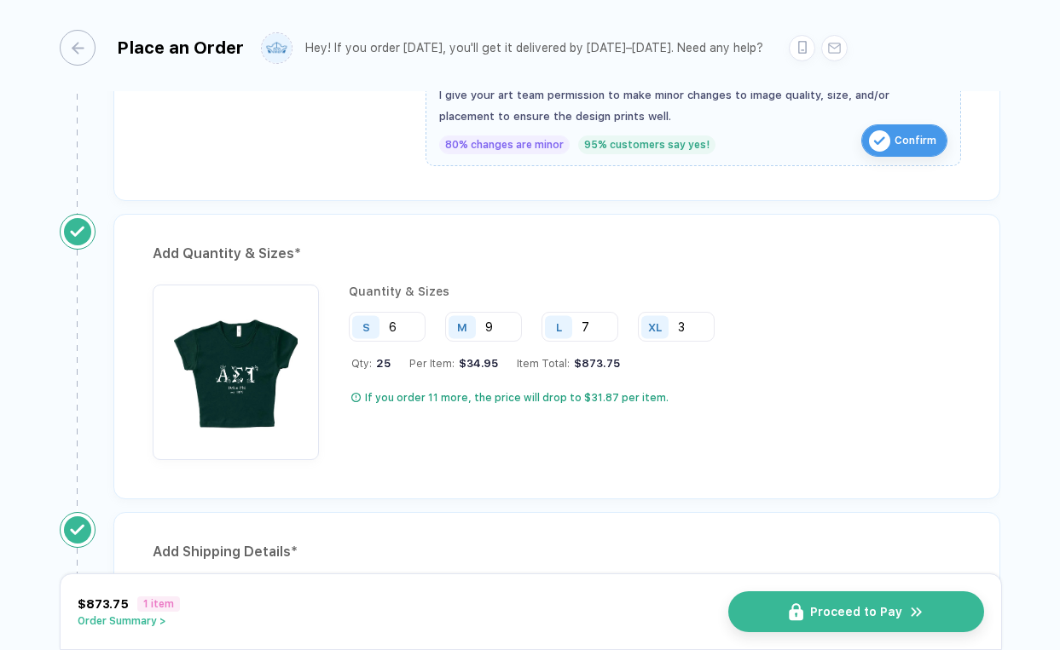
type input "7"
click at [592, 454] on div "Quantity & Sizes S 6 M 9 L 7 XL 3 Qty: 25 Per Item: $34.95 Item Total: $873.75 …" at bounding box center [538, 373] width 378 height 176
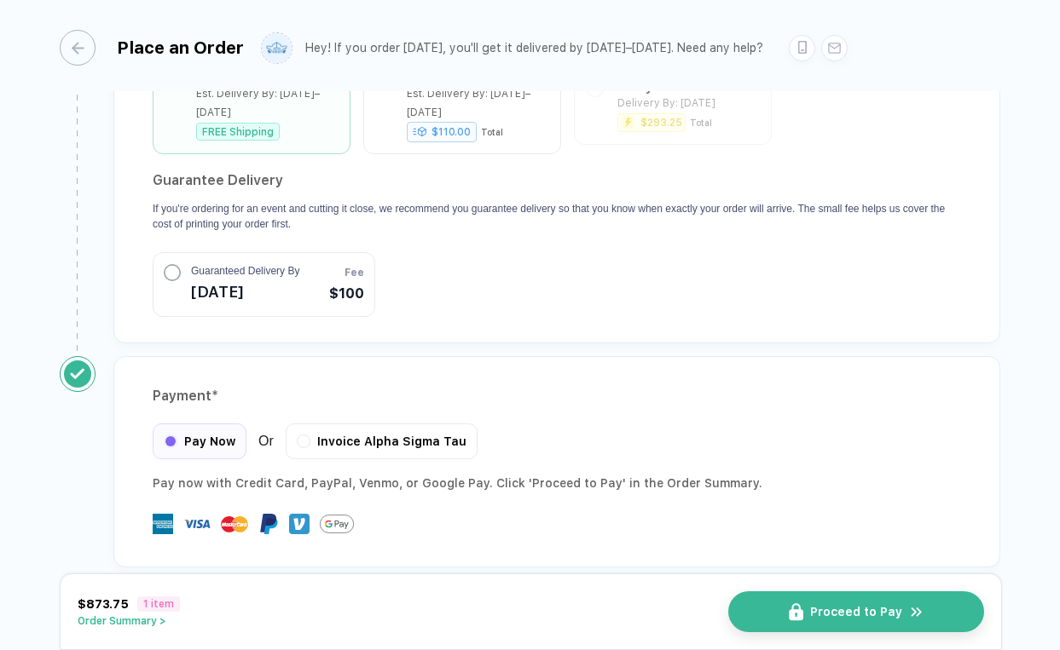
scroll to position [1613, 0]
